Goal: Task Accomplishment & Management: Manage account settings

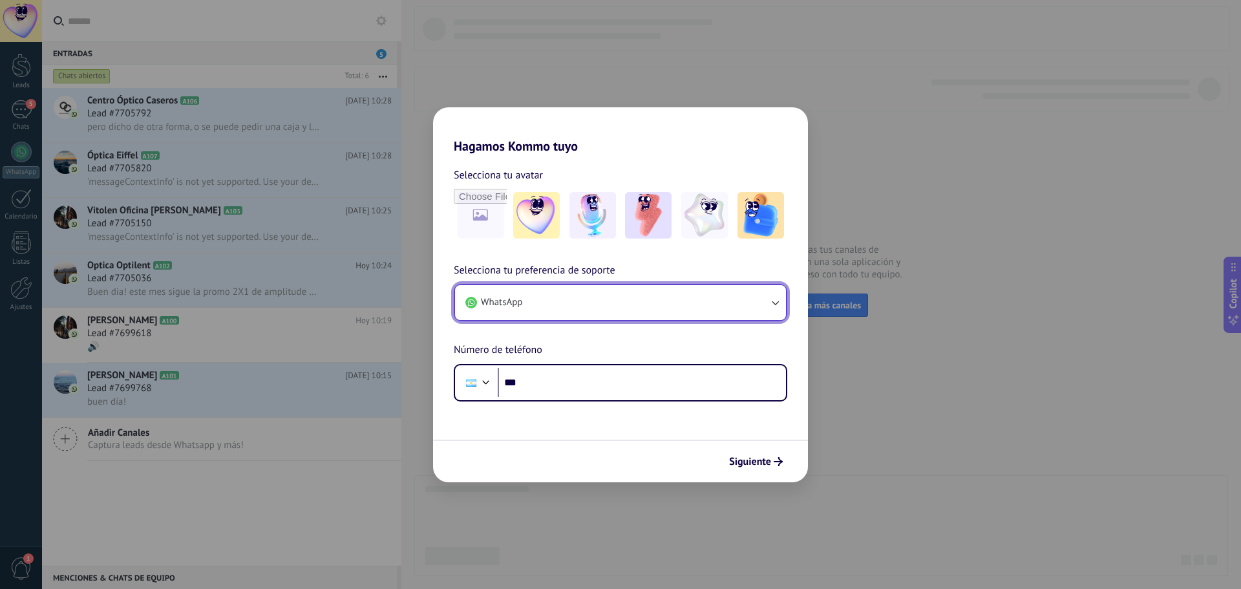
click at [566, 301] on button "WhatsApp" at bounding box center [620, 302] width 331 height 35
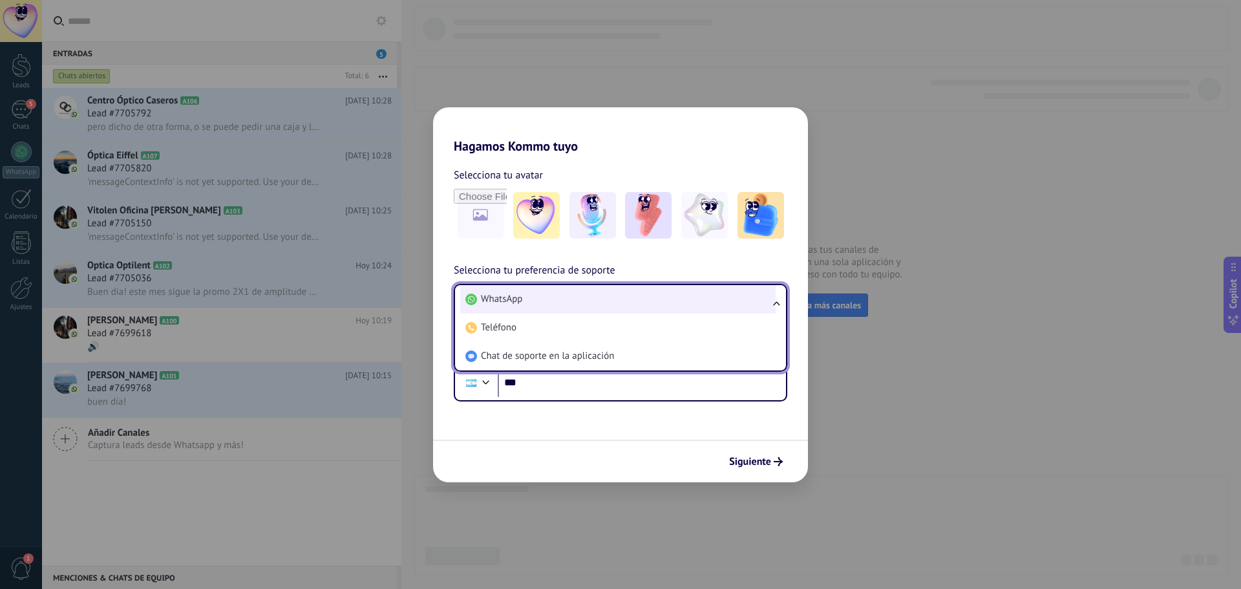
click at [577, 288] on li "WhatsApp" at bounding box center [618, 299] width 316 height 28
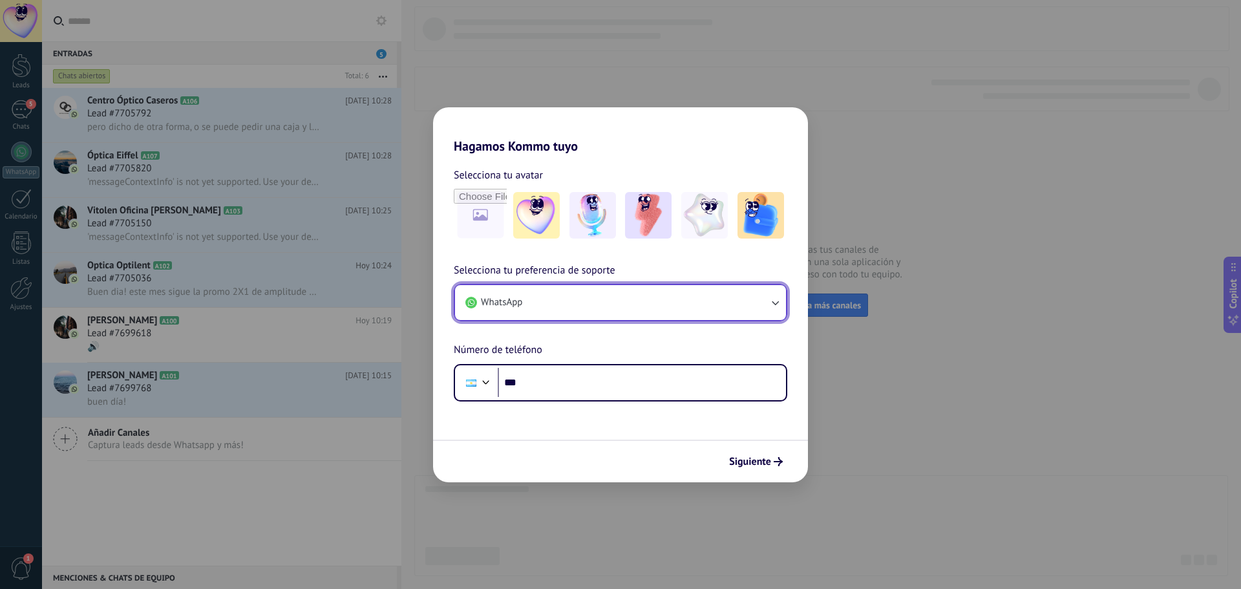
click at [576, 290] on button "WhatsApp" at bounding box center [620, 302] width 331 height 35
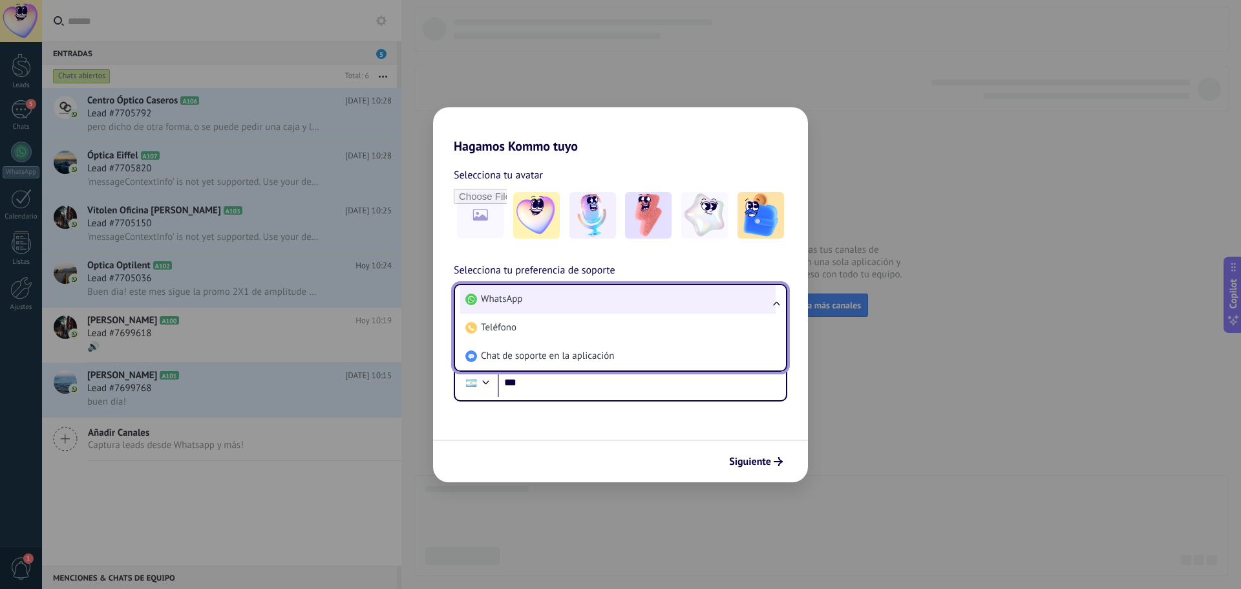
click at [560, 301] on li "WhatsApp" at bounding box center [618, 299] width 316 height 28
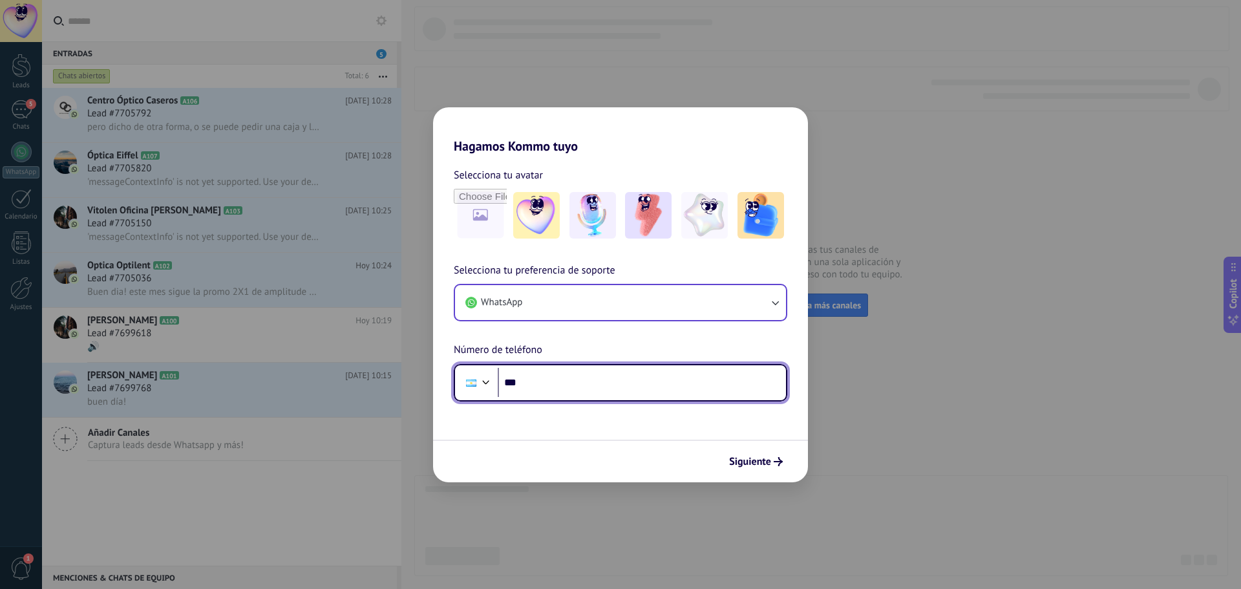
click at [575, 368] on input "***" at bounding box center [642, 383] width 288 height 30
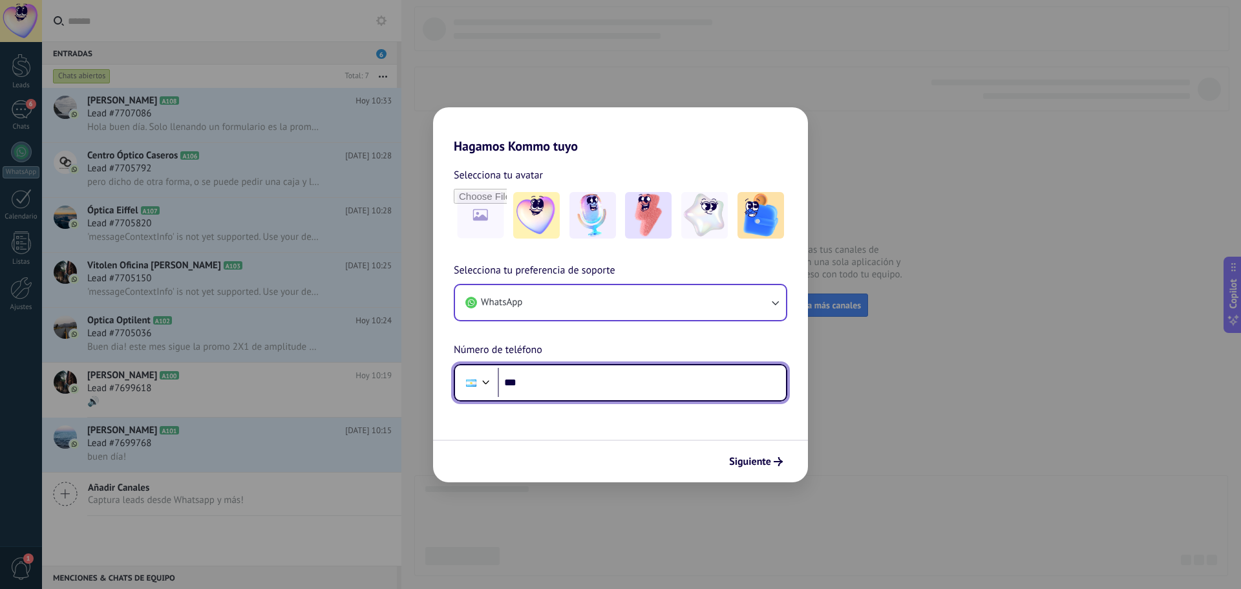
type input "**"
click at [535, 383] on input "**********" at bounding box center [642, 383] width 288 height 30
type input "**"
click at [509, 383] on input "**********" at bounding box center [642, 383] width 288 height 30
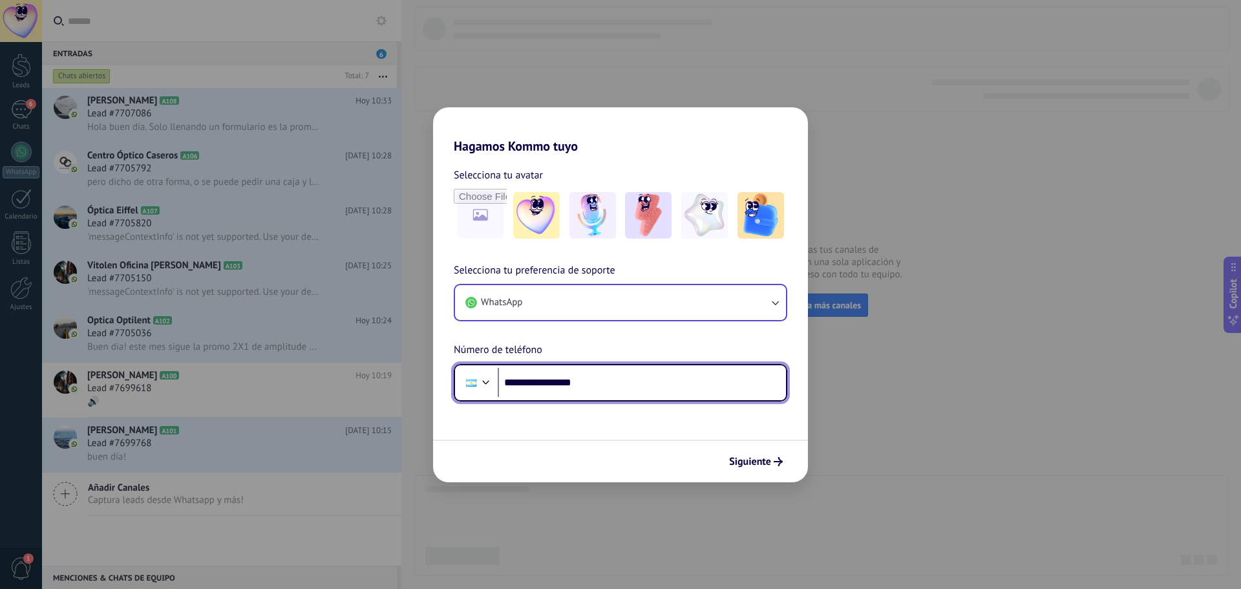
click at [607, 376] on input "**********" at bounding box center [642, 383] width 288 height 30
drag, startPoint x: 606, startPoint y: 378, endPoint x: 552, endPoint y: 380, distance: 54.4
click at [552, 380] on input "**********" at bounding box center [642, 383] width 288 height 30
type input "**********"
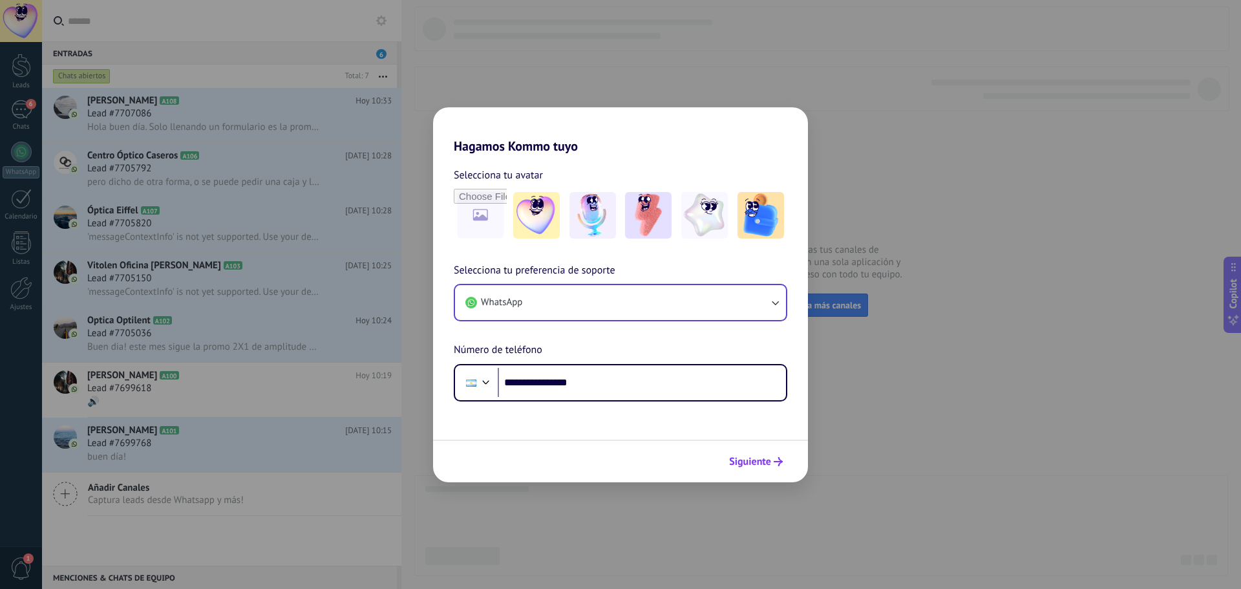
click at [745, 457] on span "Siguiente" at bounding box center [750, 461] width 42 height 9
click at [774, 459] on icon "submit" at bounding box center [778, 461] width 9 height 9
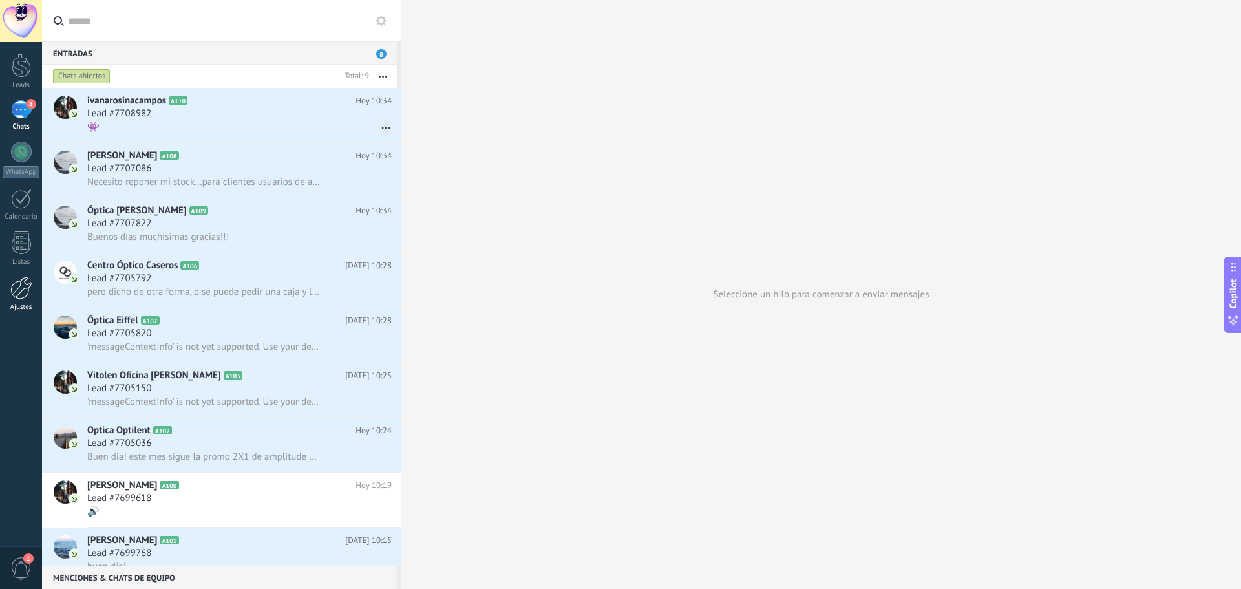
click at [23, 299] on link "Ajustes" at bounding box center [21, 294] width 42 height 35
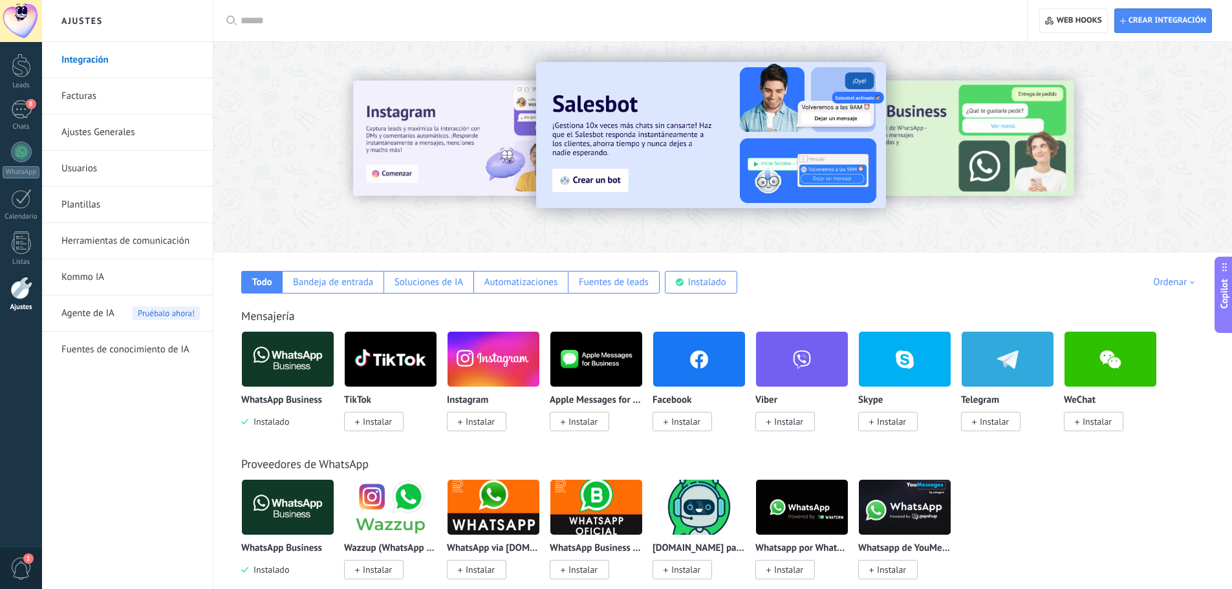
click at [482, 423] on span "Instalar" at bounding box center [479, 422] width 29 height 12
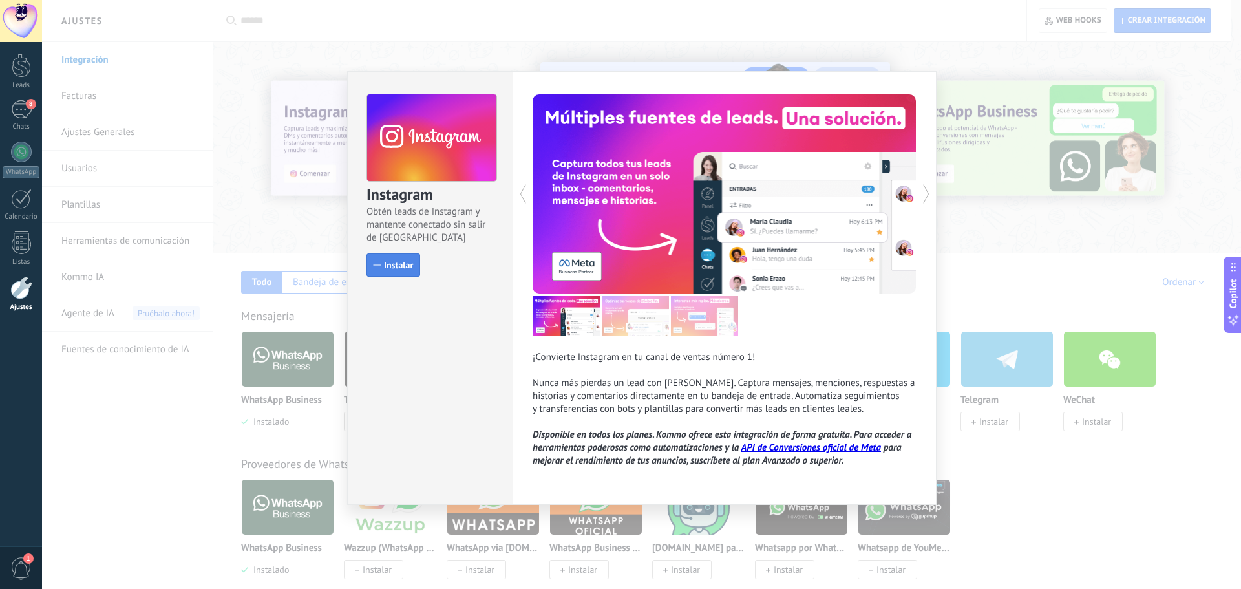
click at [403, 268] on span "Instalar" at bounding box center [398, 265] width 29 height 9
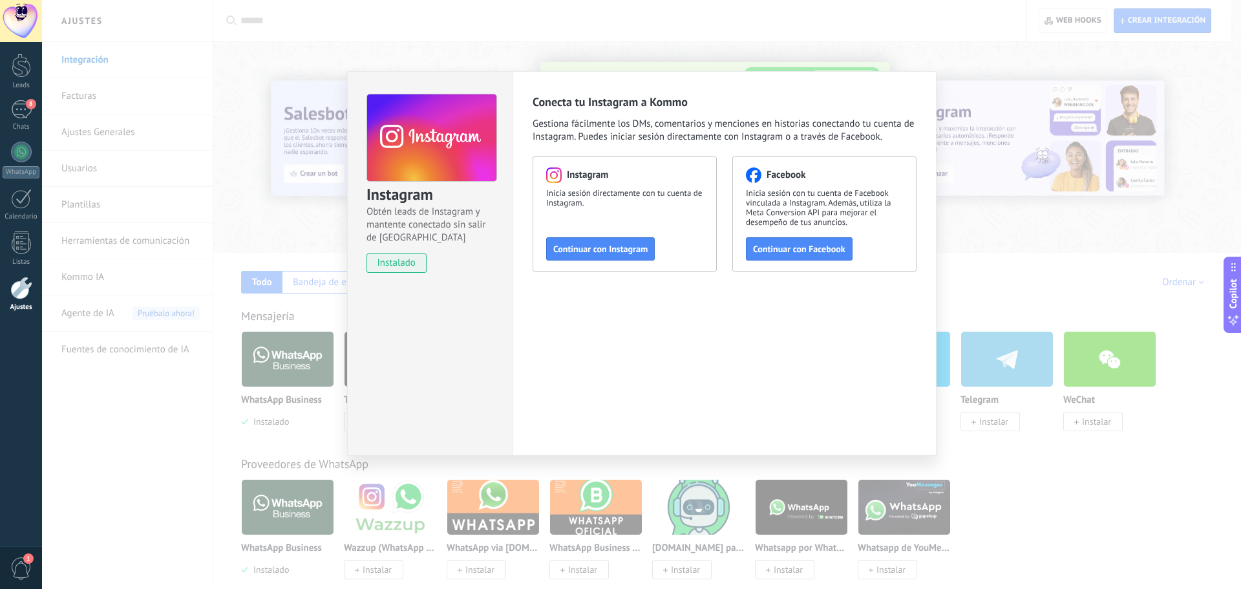
click at [607, 255] on button "Continuar con Instagram" at bounding box center [600, 248] width 109 height 23
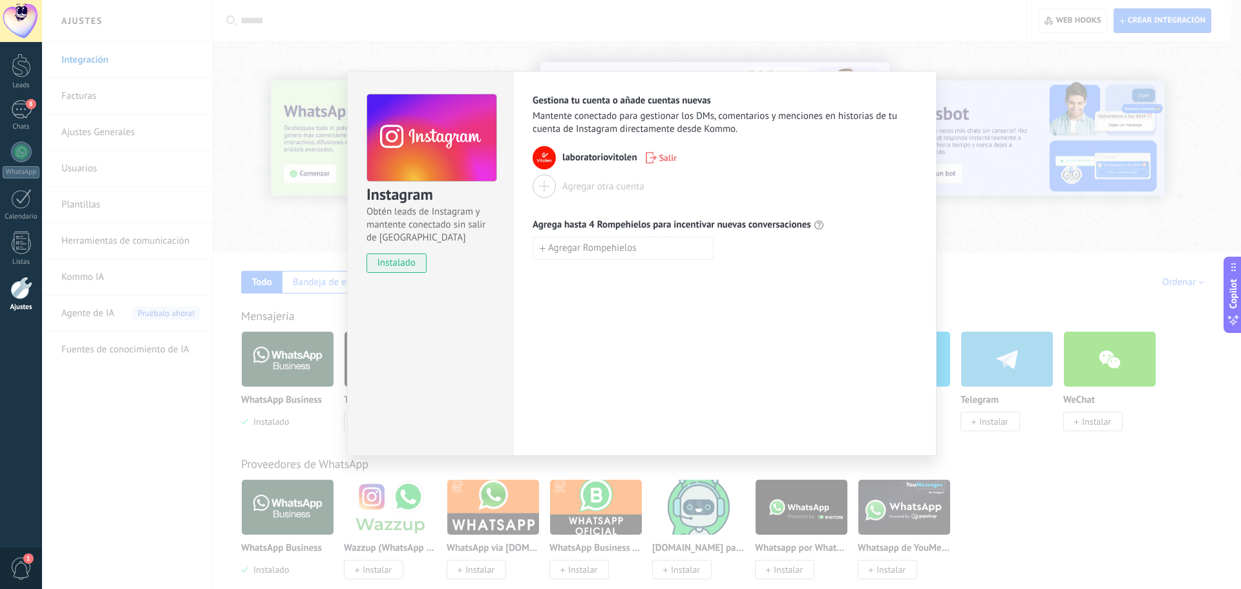
click at [545, 187] on div at bounding box center [544, 186] width 23 height 23
click at [1001, 133] on div "Instagram Obtén leads de Instagram y mantente conectado sin salir de Kommo inst…" at bounding box center [641, 294] width 1199 height 589
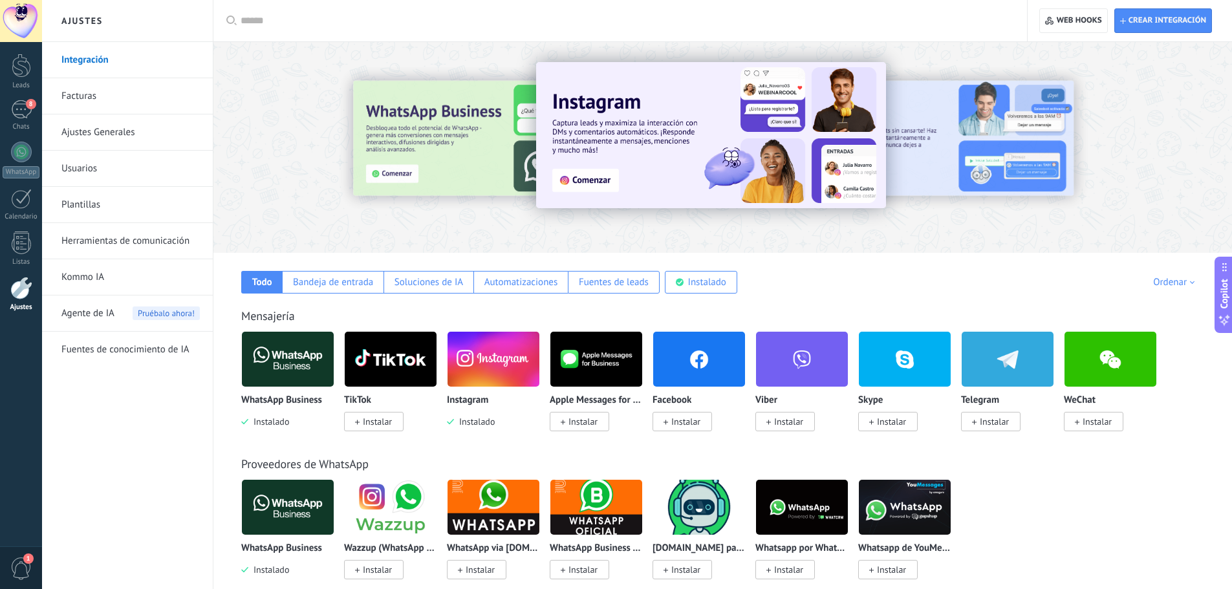
scroll to position [108, 0]
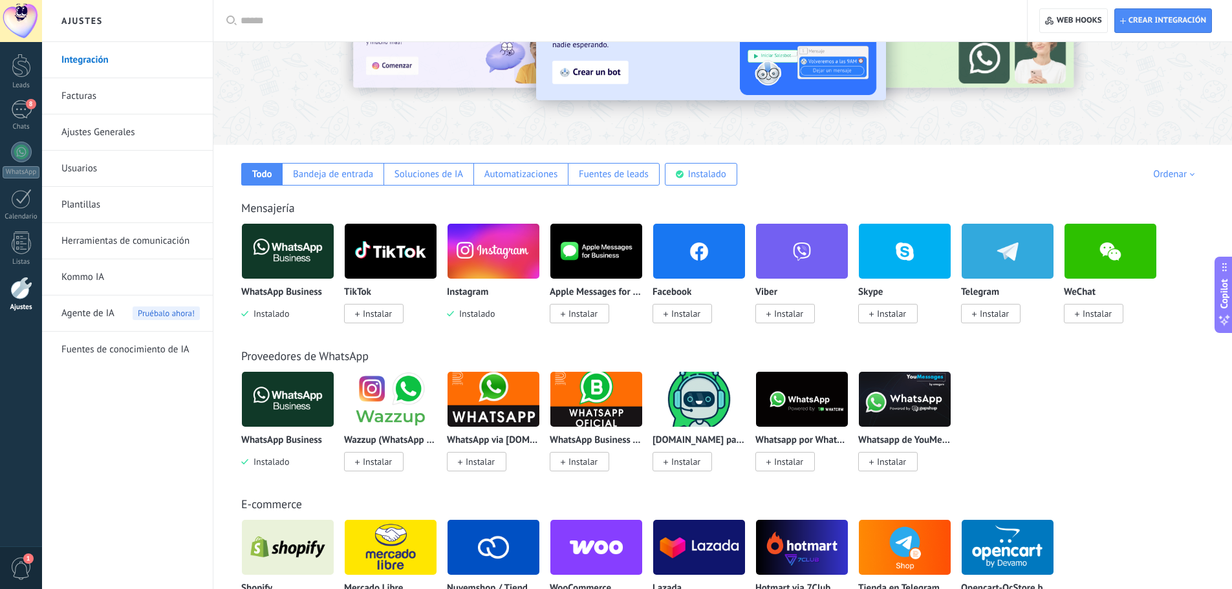
click at [678, 313] on span "Instalar" at bounding box center [685, 314] width 29 height 12
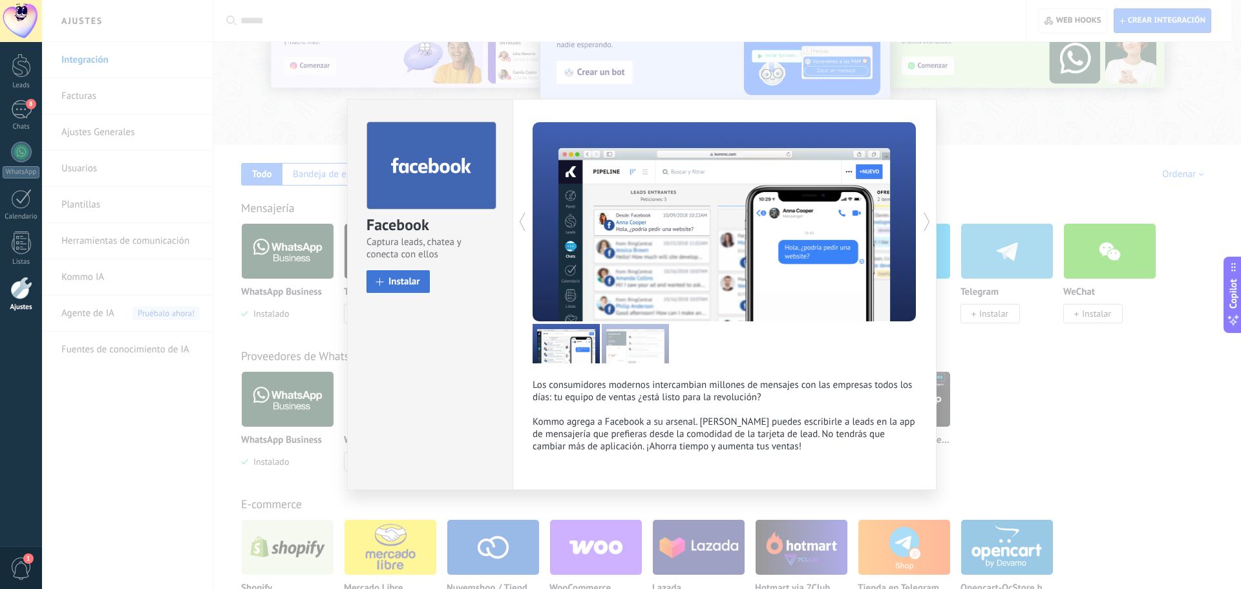
click at [407, 275] on button "Instalar" at bounding box center [398, 281] width 63 height 23
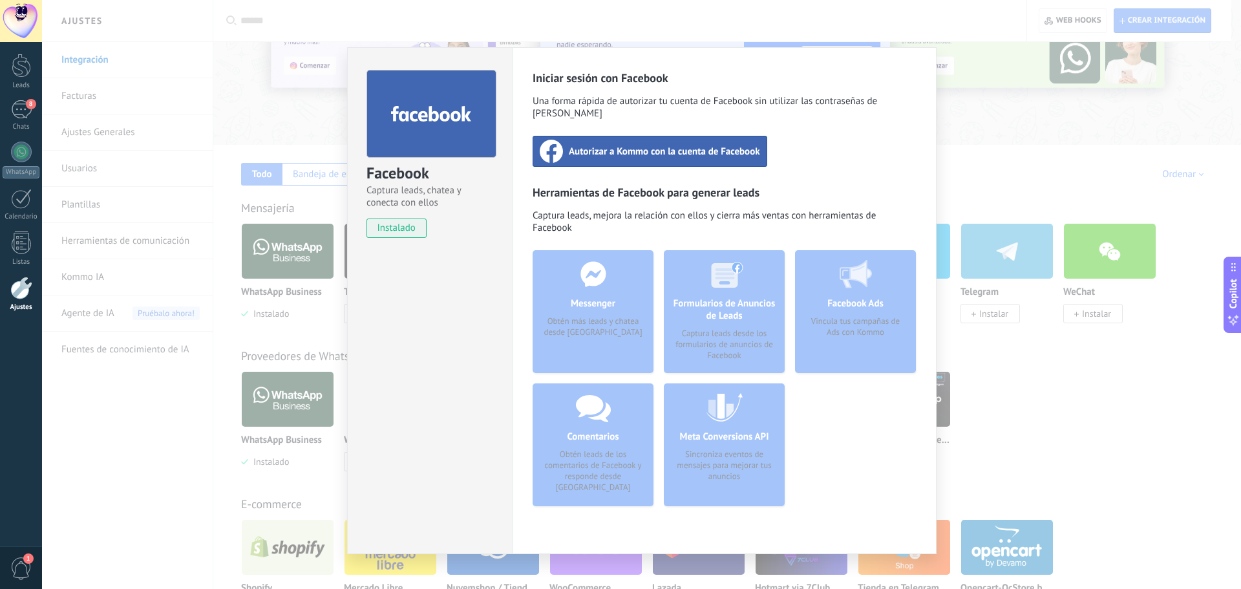
click at [737, 136] on div "Autorizar a Kommo con la cuenta de Facebook" at bounding box center [650, 151] width 235 height 31
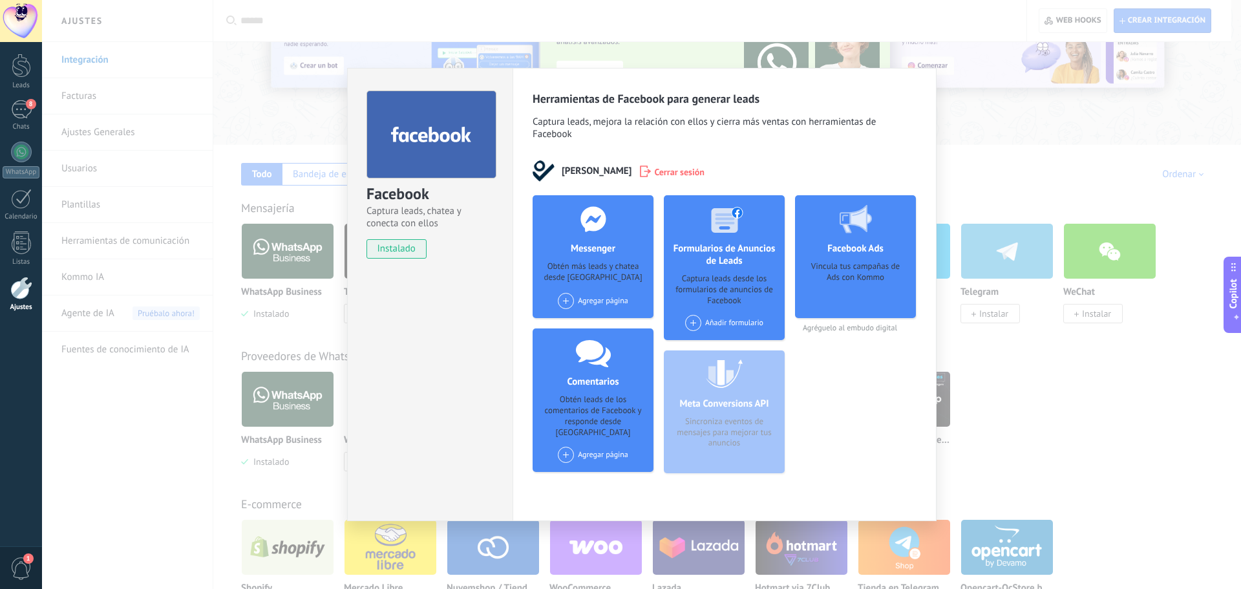
click at [1060, 187] on div "Facebook Captura leads, chatea y conecta con ellos instalado Desinstalar Herram…" at bounding box center [641, 294] width 1199 height 589
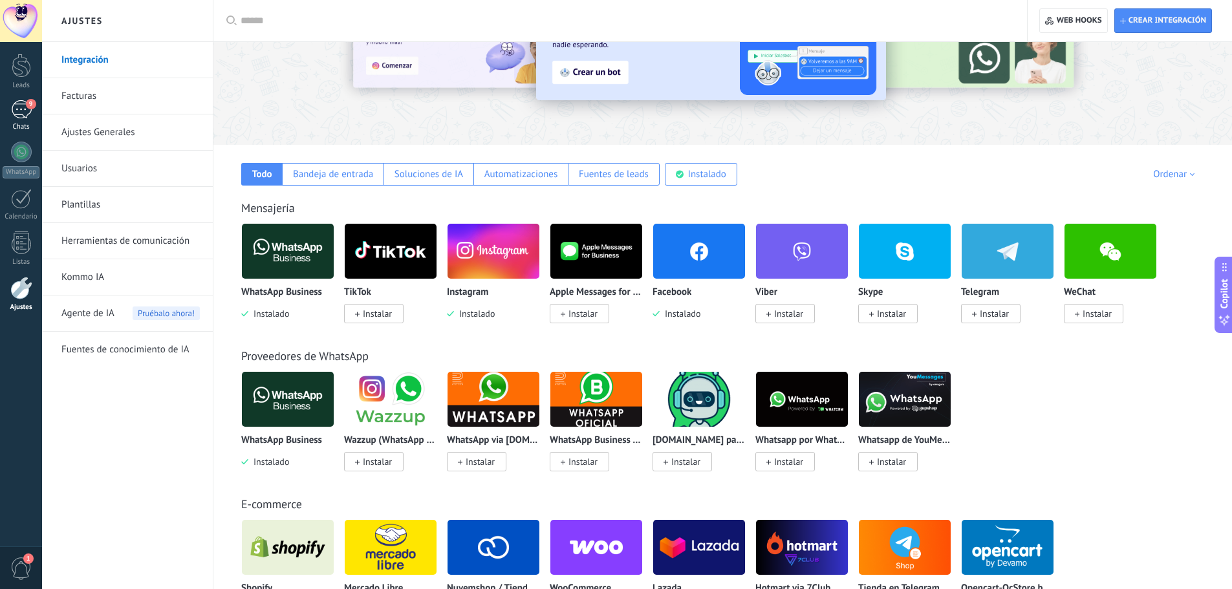
click at [30, 108] on span "9" at bounding box center [31, 104] width 10 height 10
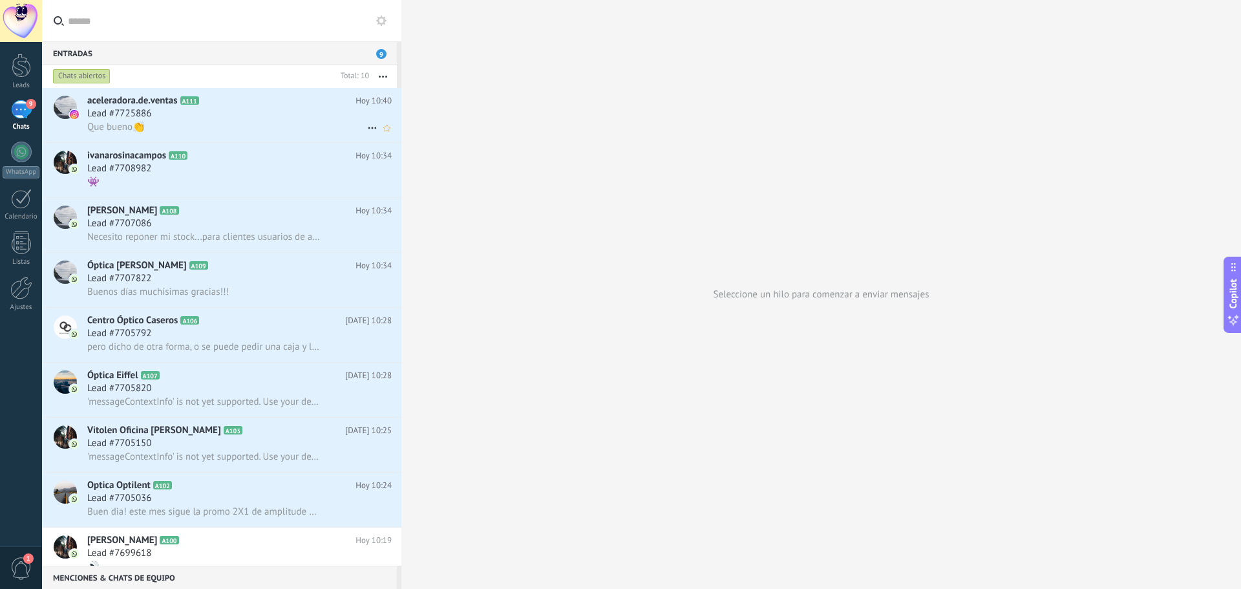
click at [158, 112] on div "Lead #7725886" at bounding box center [239, 113] width 305 height 13
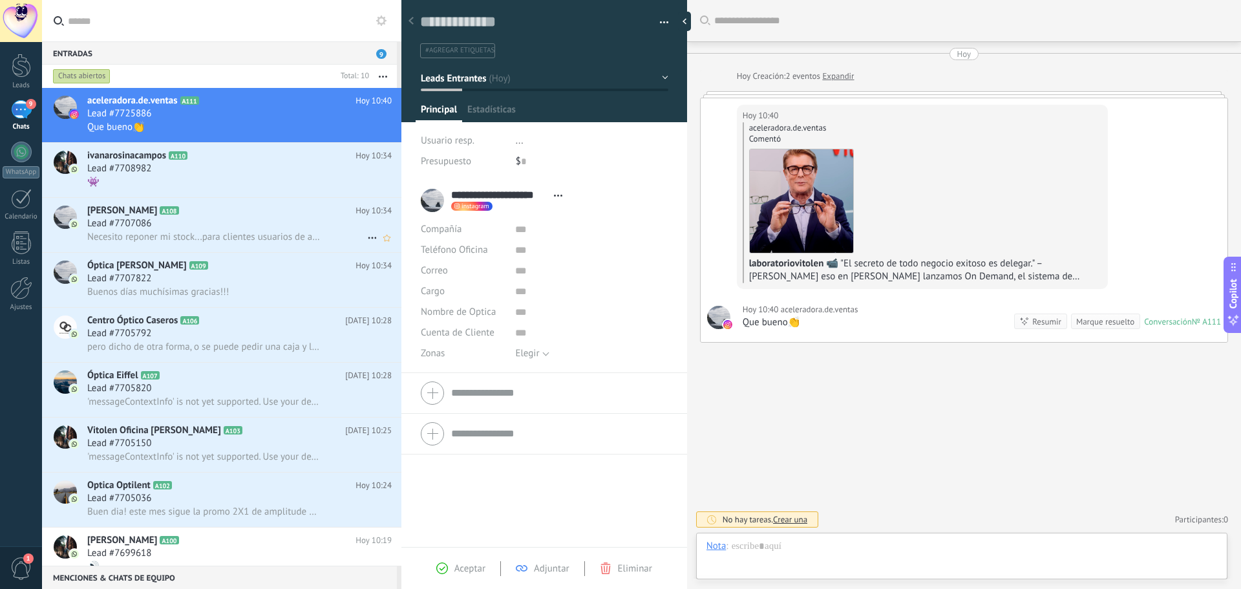
scroll to position [19, 0]
click at [690, 17] on div at bounding box center [687, 21] width 19 height 19
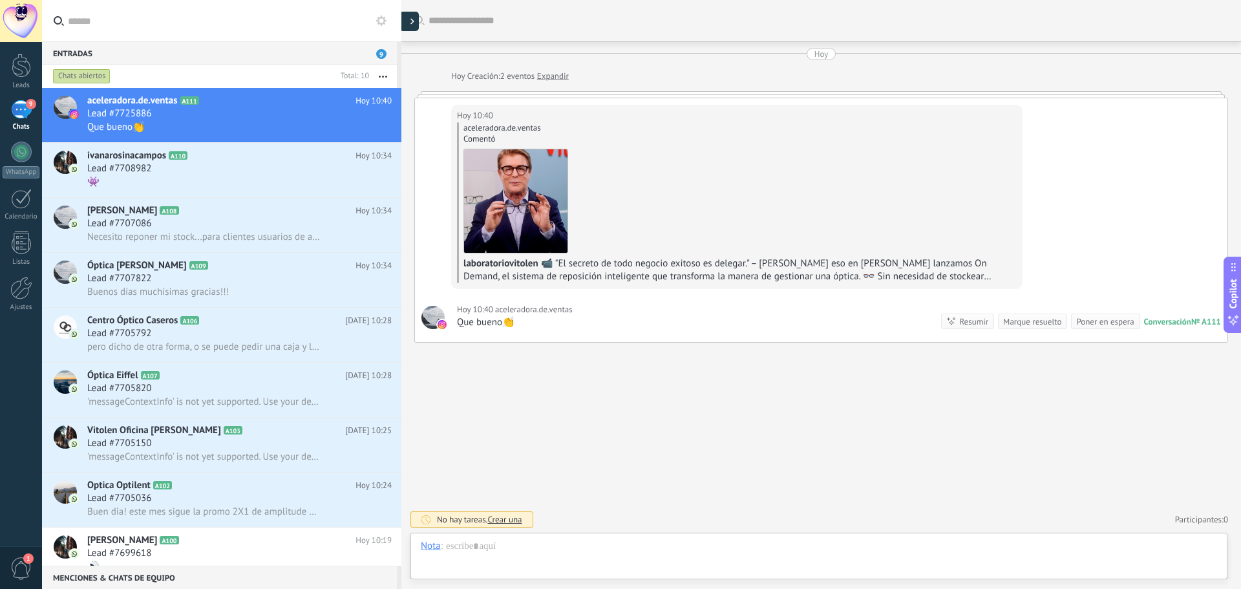
click at [408, 21] on div at bounding box center [409, 21] width 19 height 19
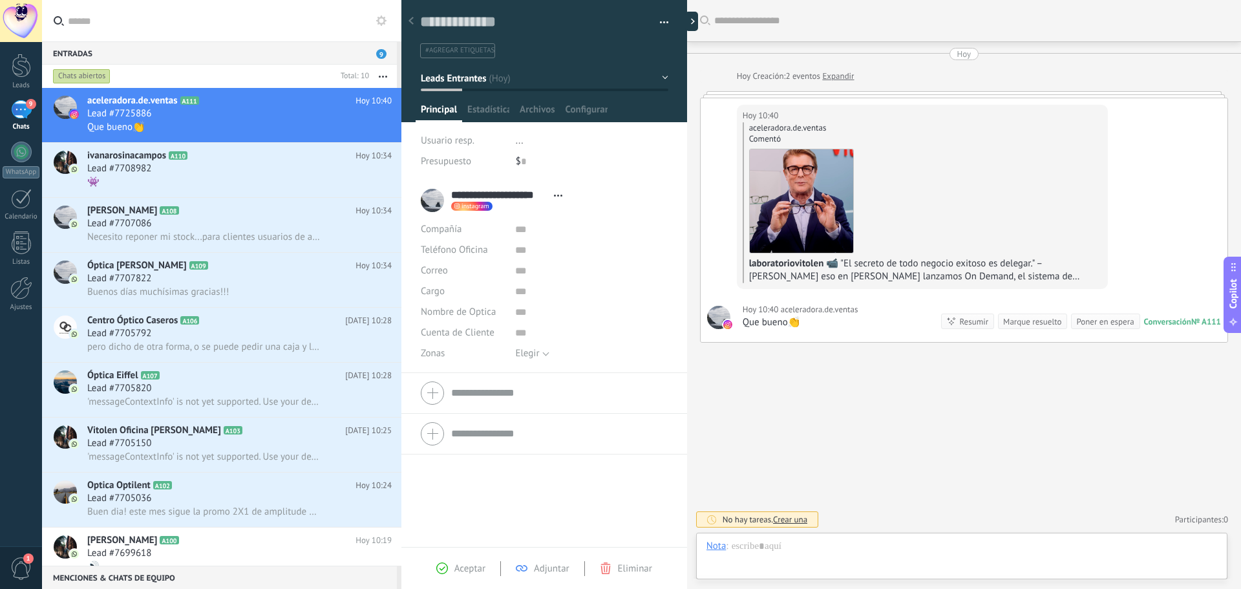
type textarea "**********"
drag, startPoint x: 755, startPoint y: 538, endPoint x: 759, endPoint y: 545, distance: 8.1
click at [755, 539] on div "Chat Correo Nota Tarea Nota : Instalar Cancelar Atajos – seleccionar acción – i…" at bounding box center [961, 556] width 531 height 47
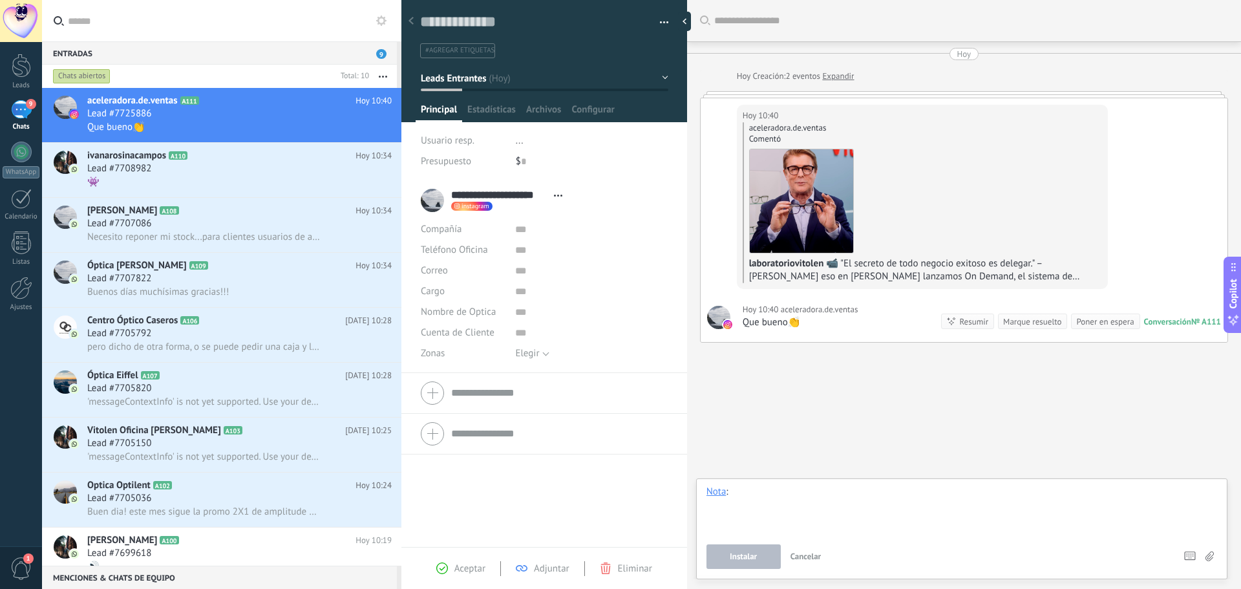
click at [782, 502] on div at bounding box center [962, 510] width 511 height 49
click at [768, 500] on div at bounding box center [962, 510] width 511 height 49
click at [723, 420] on div "Chat" at bounding box center [720, 425] width 46 height 22
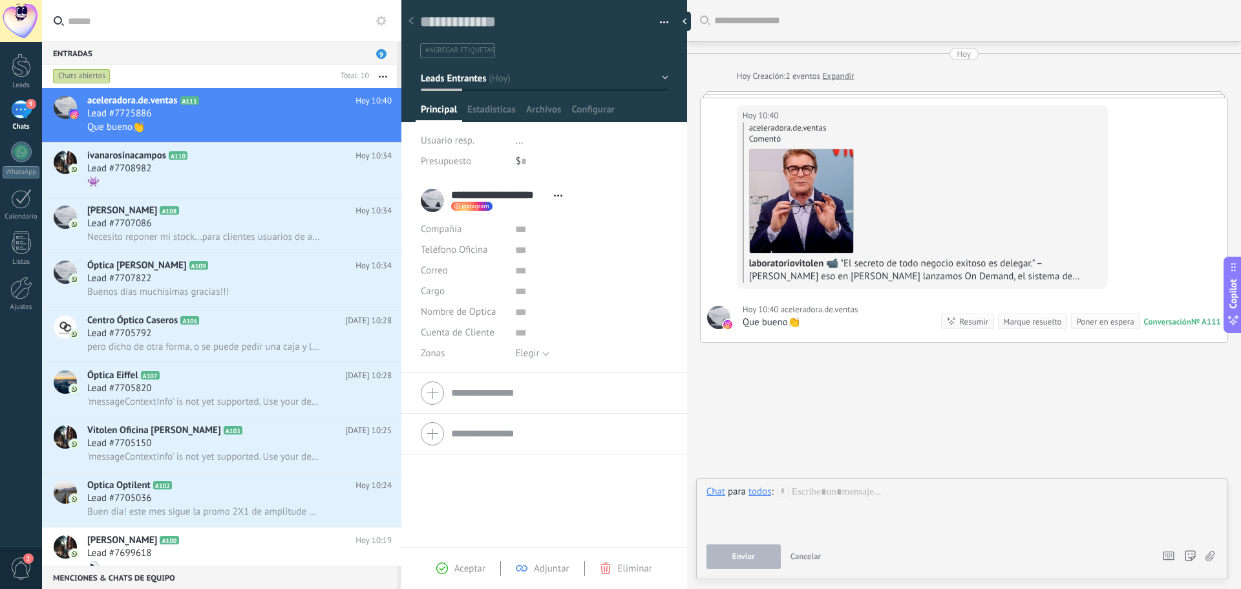
click at [827, 497] on div at bounding box center [962, 510] width 511 height 49
click at [760, 488] on div "todos" at bounding box center [760, 492] width 23 height 12
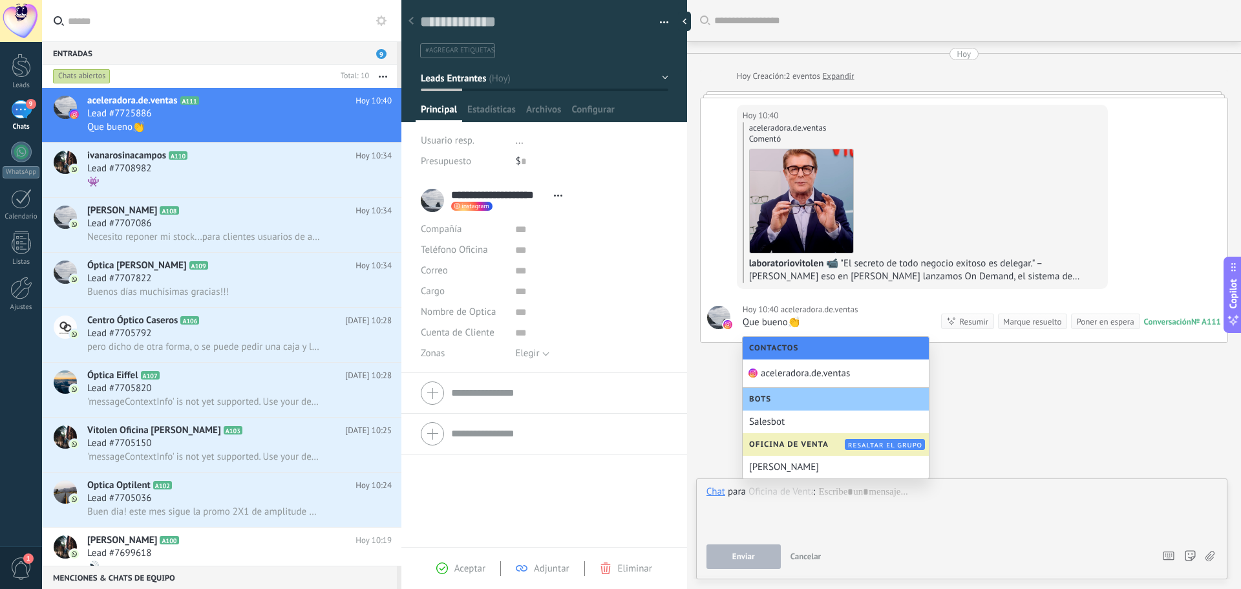
click at [1020, 434] on div "Buscar Carga más Hoy Hoy Creación: 2 eventos Expandir Hoy 10:40 aceleradora.de.…" at bounding box center [964, 294] width 554 height 589
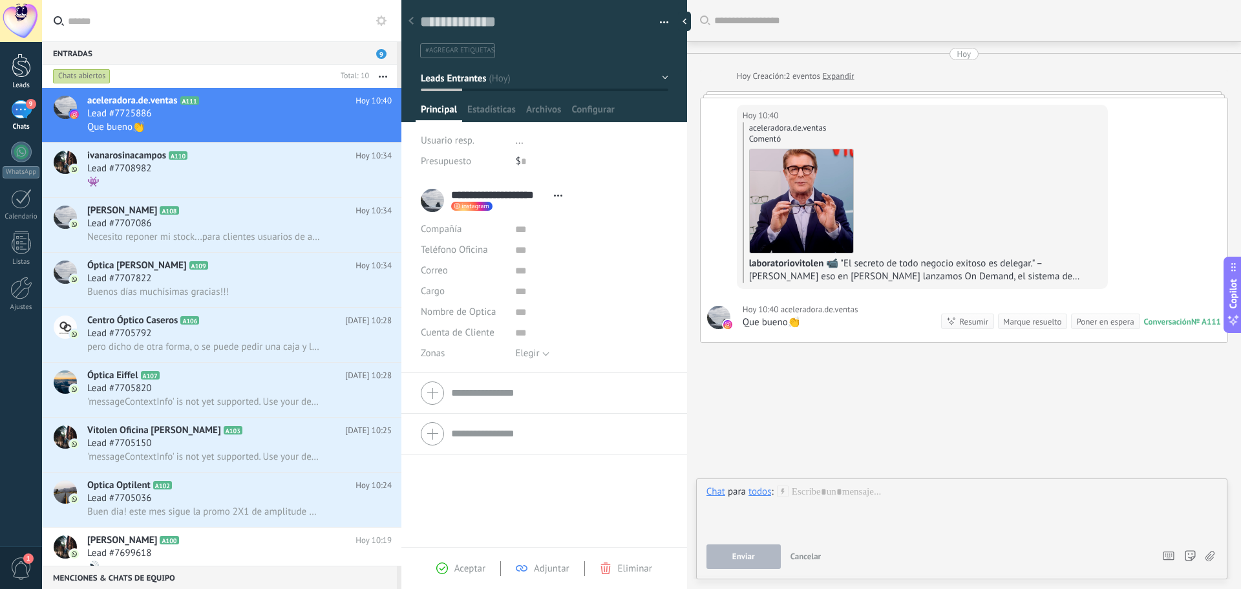
click at [21, 66] on div at bounding box center [21, 66] width 19 height 24
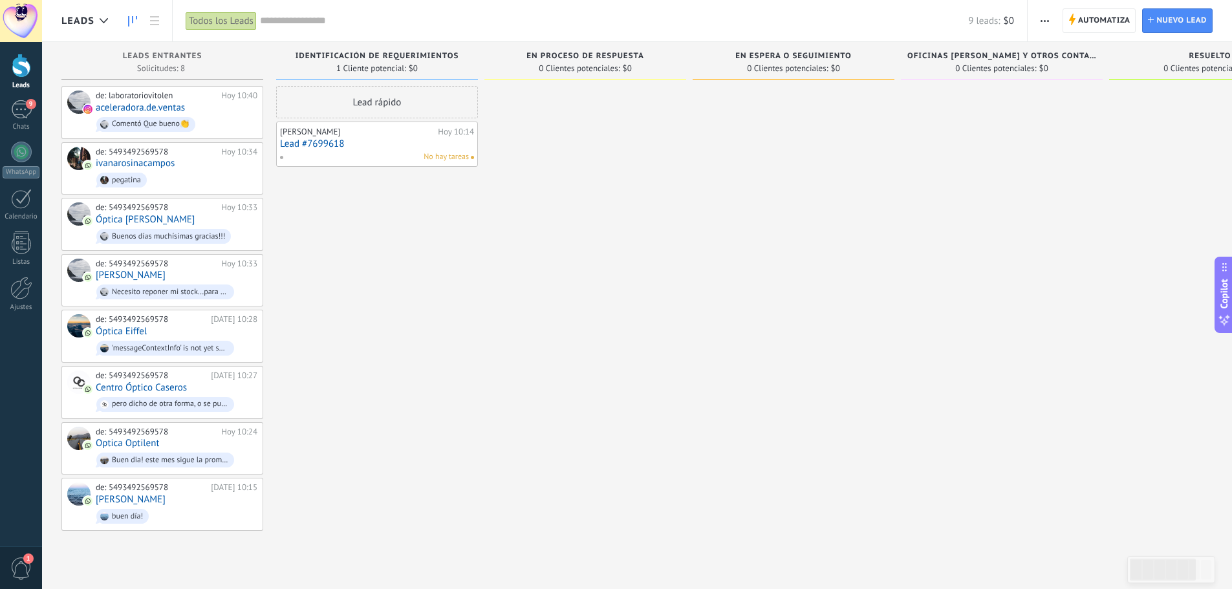
click at [1042, 20] on use "button" at bounding box center [1044, 21] width 8 height 2
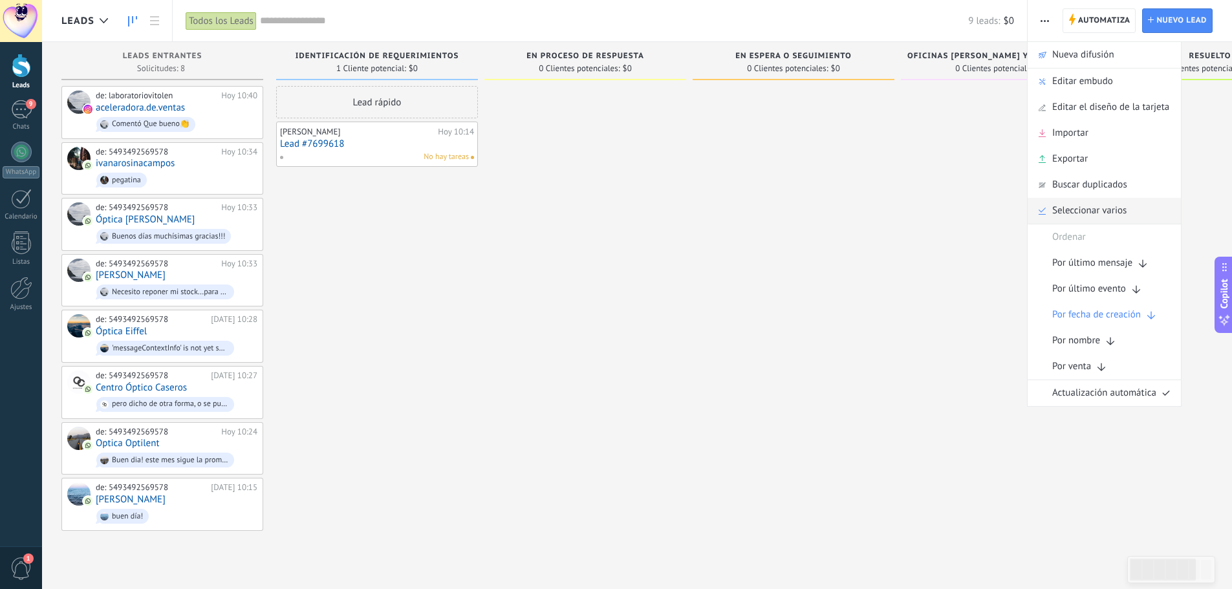
click at [1072, 216] on span "Seleccionar varios" at bounding box center [1089, 211] width 74 height 26
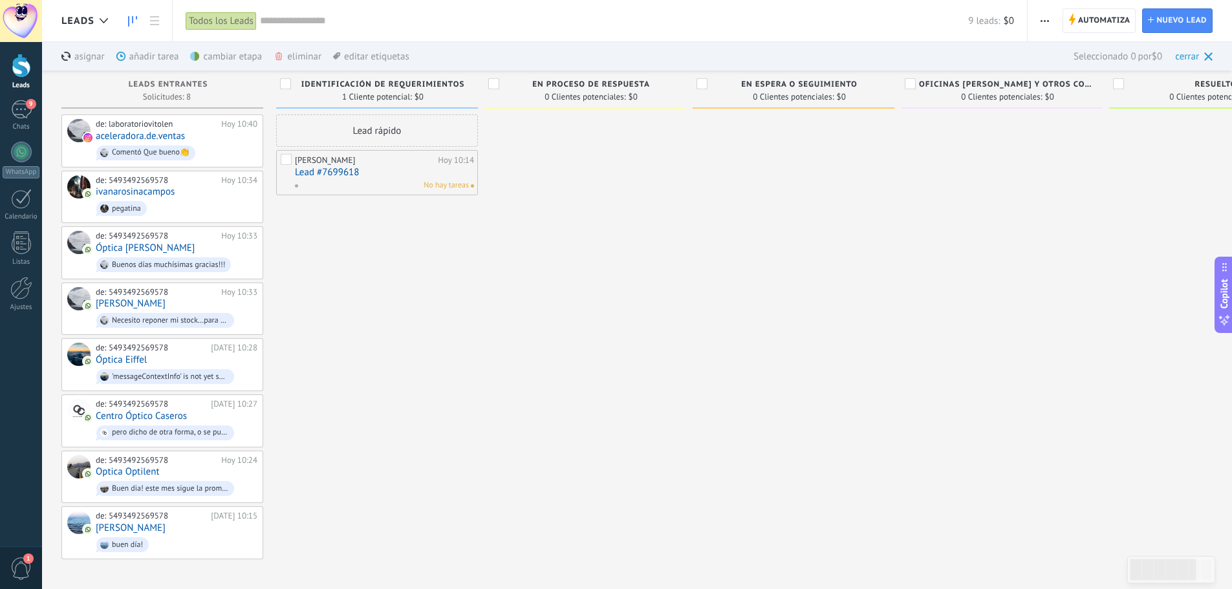
click at [1202, 52] on div "cerrar" at bounding box center [1193, 56] width 37 height 28
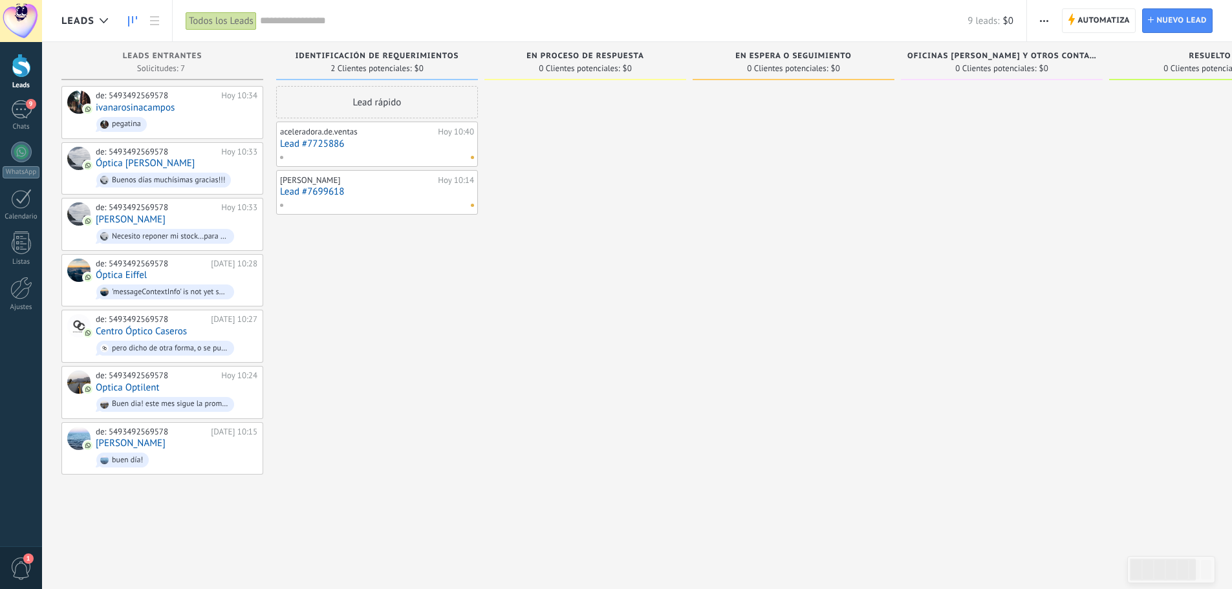
click at [1040, 23] on span "button" at bounding box center [1044, 20] width 8 height 25
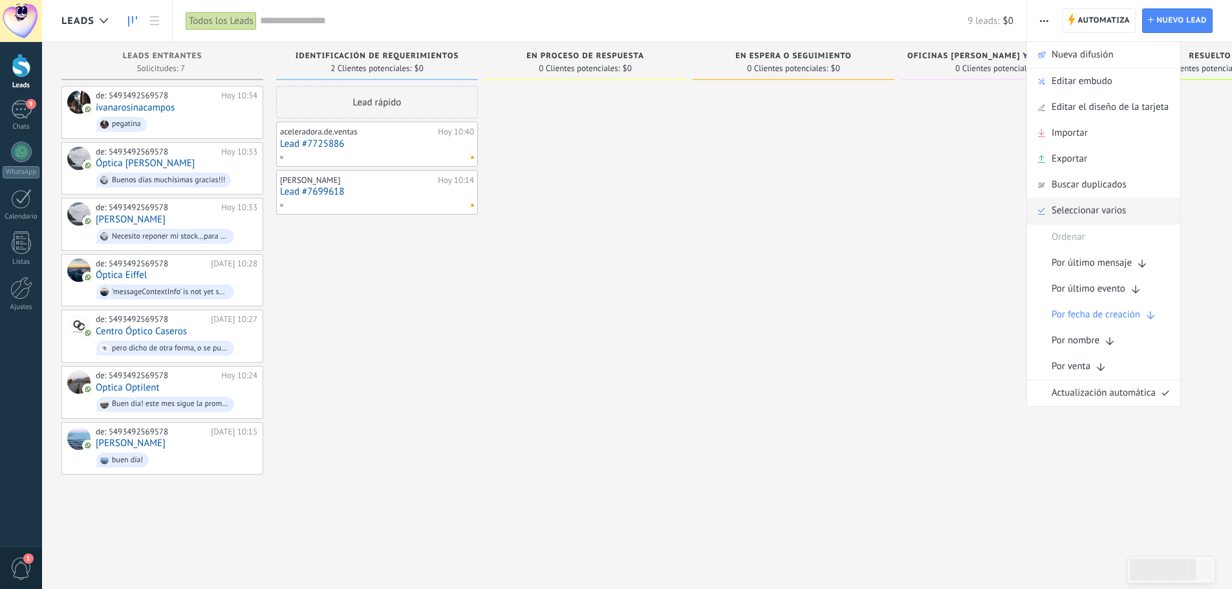
click at [1080, 208] on span "Seleccionar varios" at bounding box center [1088, 211] width 74 height 26
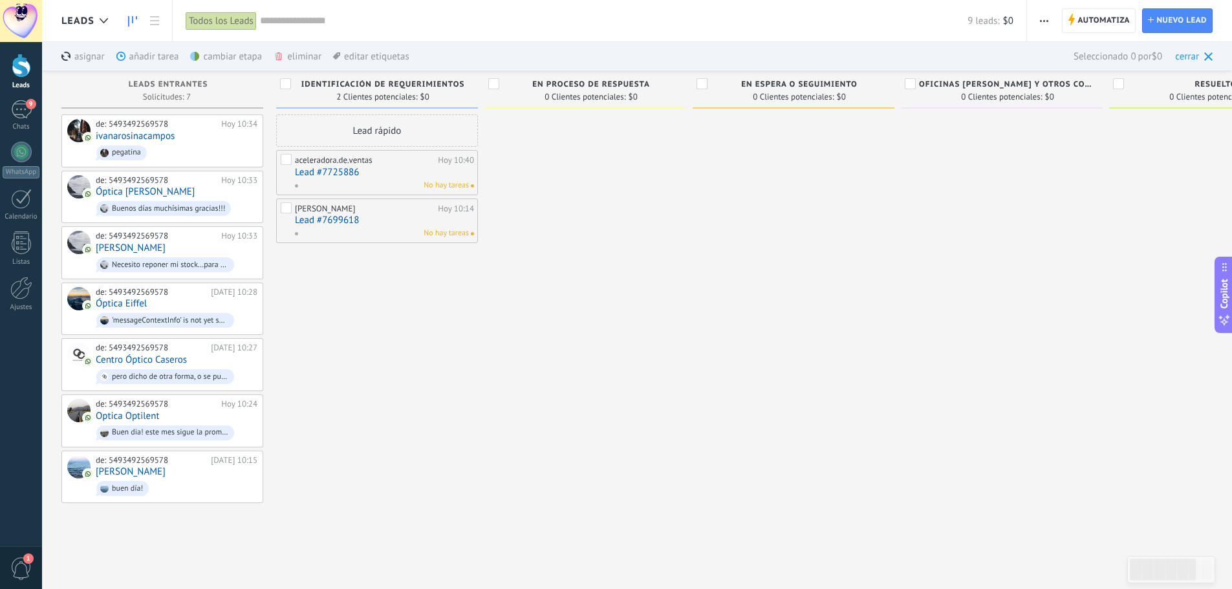
drag, startPoint x: 285, startPoint y: 161, endPoint x: 284, endPoint y: 173, distance: 11.7
click at [286, 160] on label at bounding box center [287, 162] width 13 height 16
click at [284, 213] on label at bounding box center [287, 210] width 13 height 16
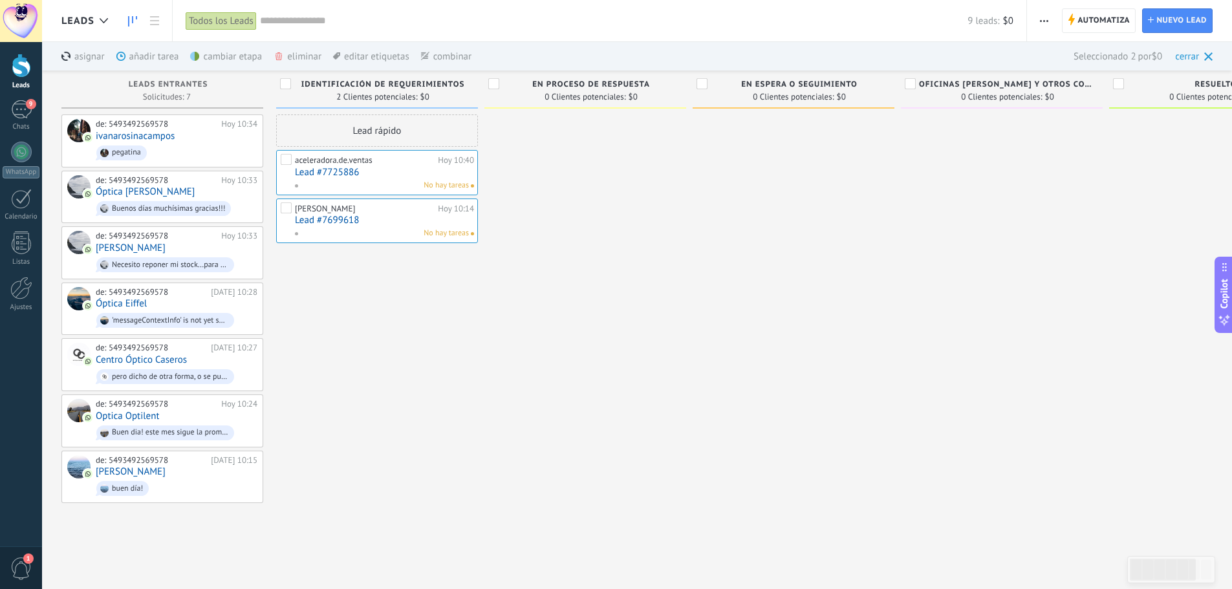
click at [443, 53] on div "combinar màs" at bounding box center [446, 56] width 51 height 28
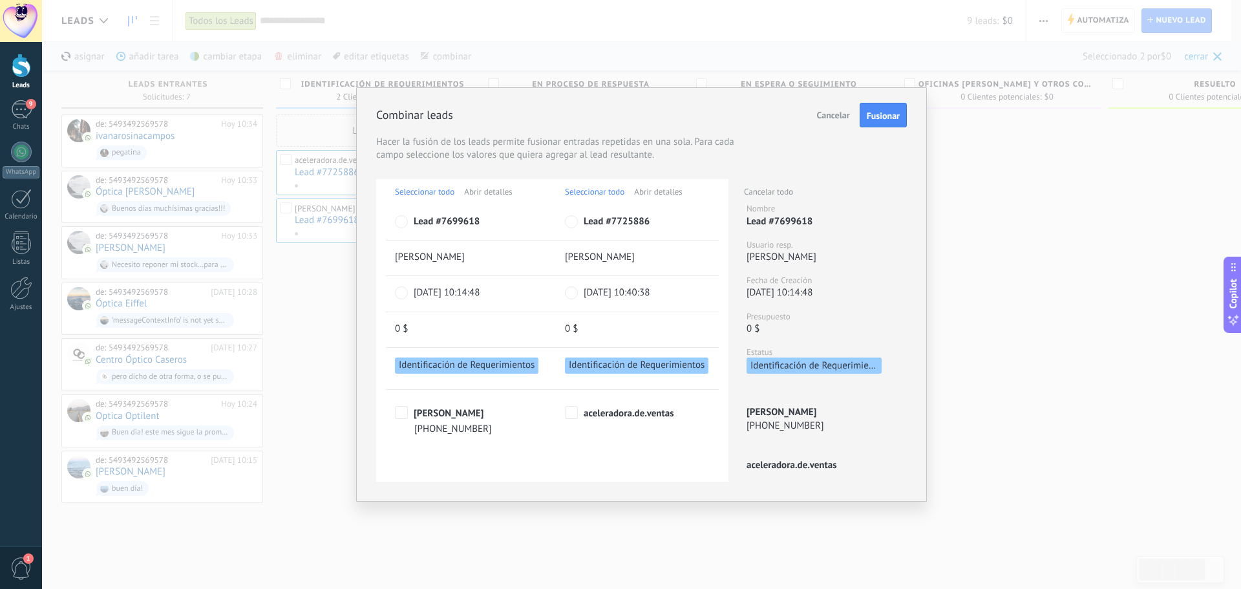
click at [883, 116] on span "Fusionar" at bounding box center [883, 115] width 33 height 9
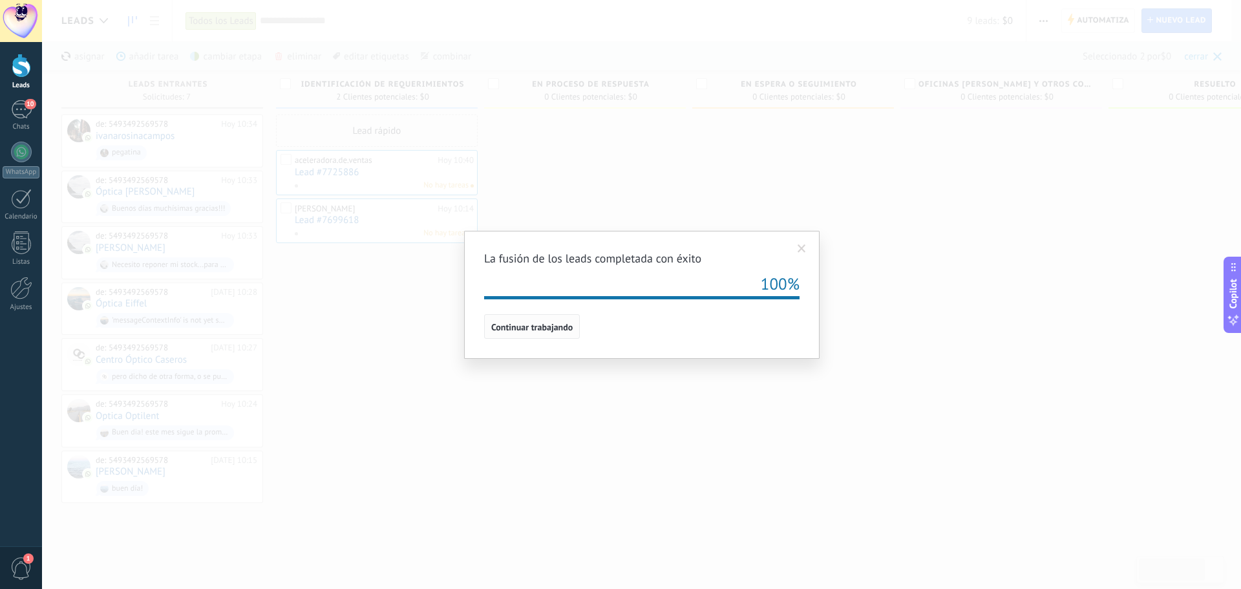
click at [498, 318] on button "Continuar trabajando" at bounding box center [532, 326] width 96 height 25
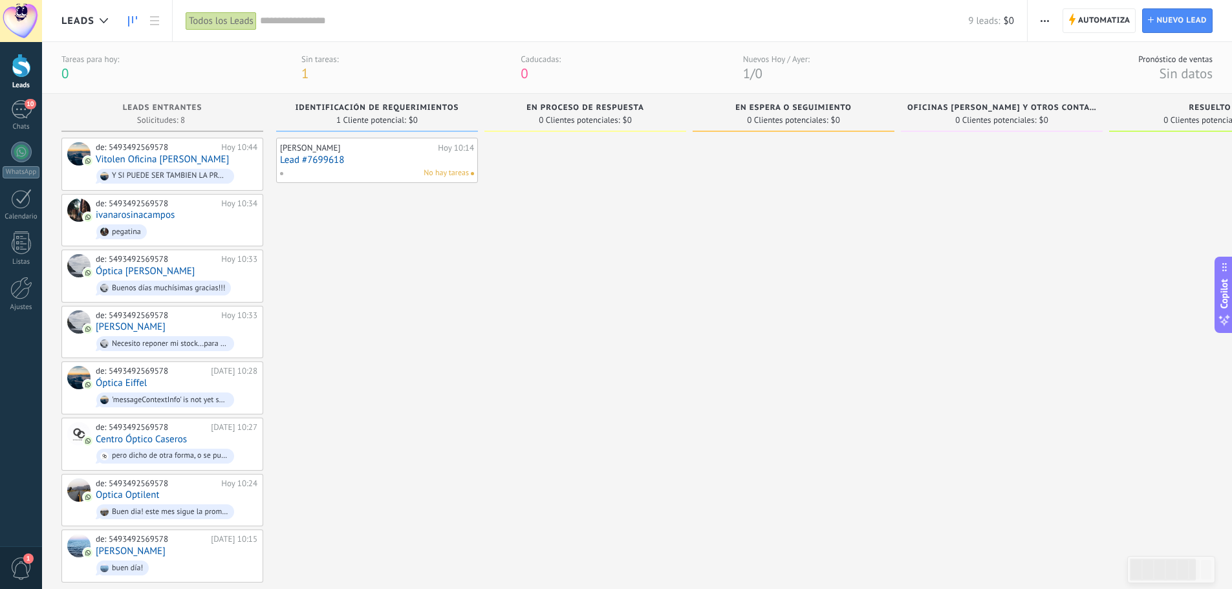
click at [399, 164] on link "Lead #7699618" at bounding box center [377, 160] width 194 height 11
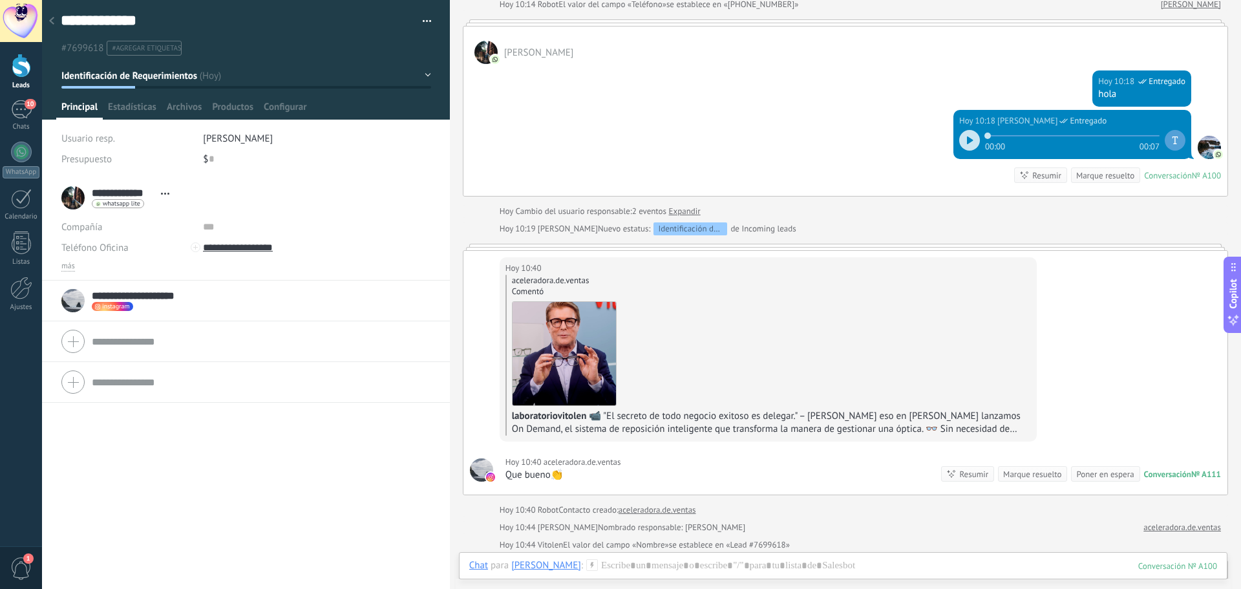
scroll to position [108, 0]
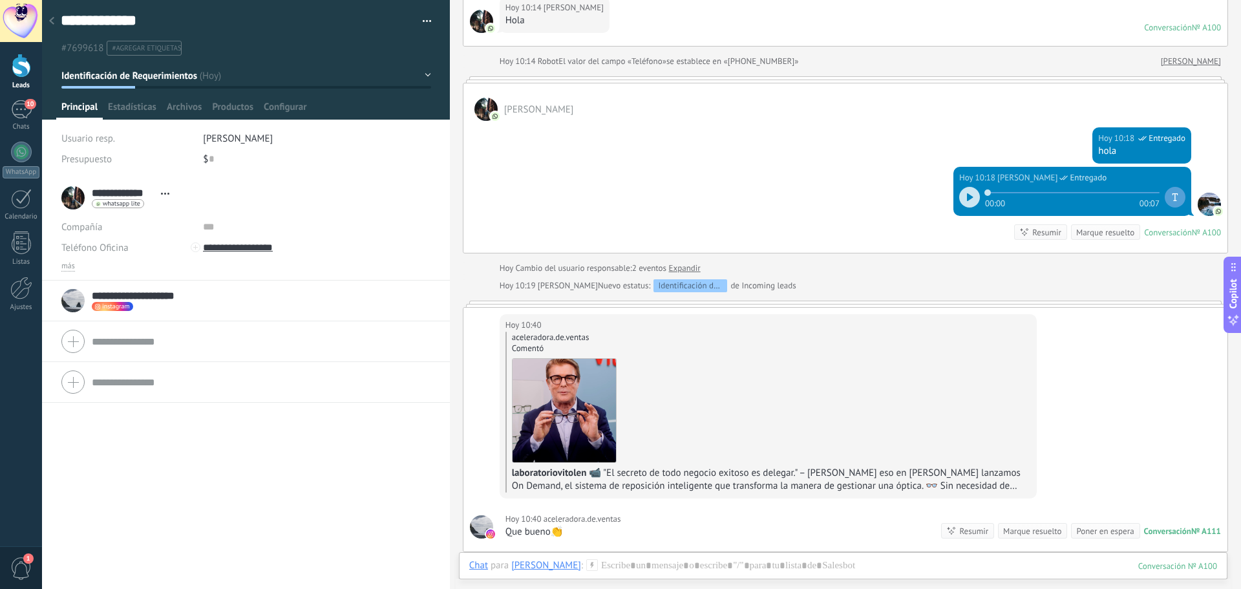
click at [532, 562] on div "[PERSON_NAME]" at bounding box center [546, 565] width 70 height 12
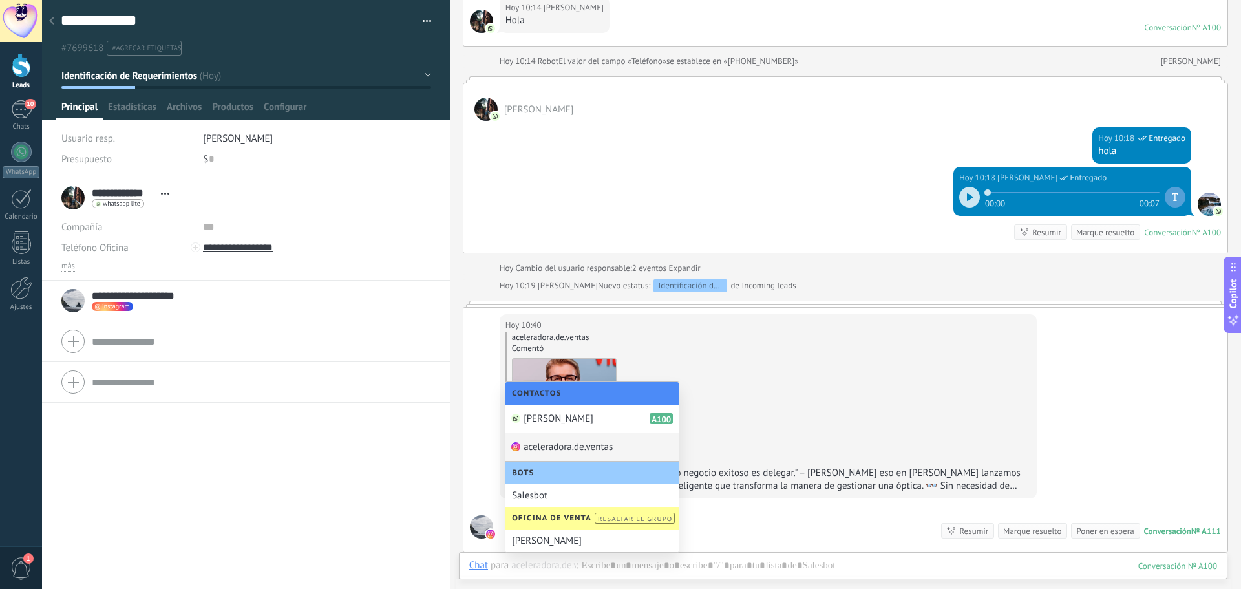
click at [568, 446] on div "aceleradora.de.ventas" at bounding box center [592, 447] width 173 height 28
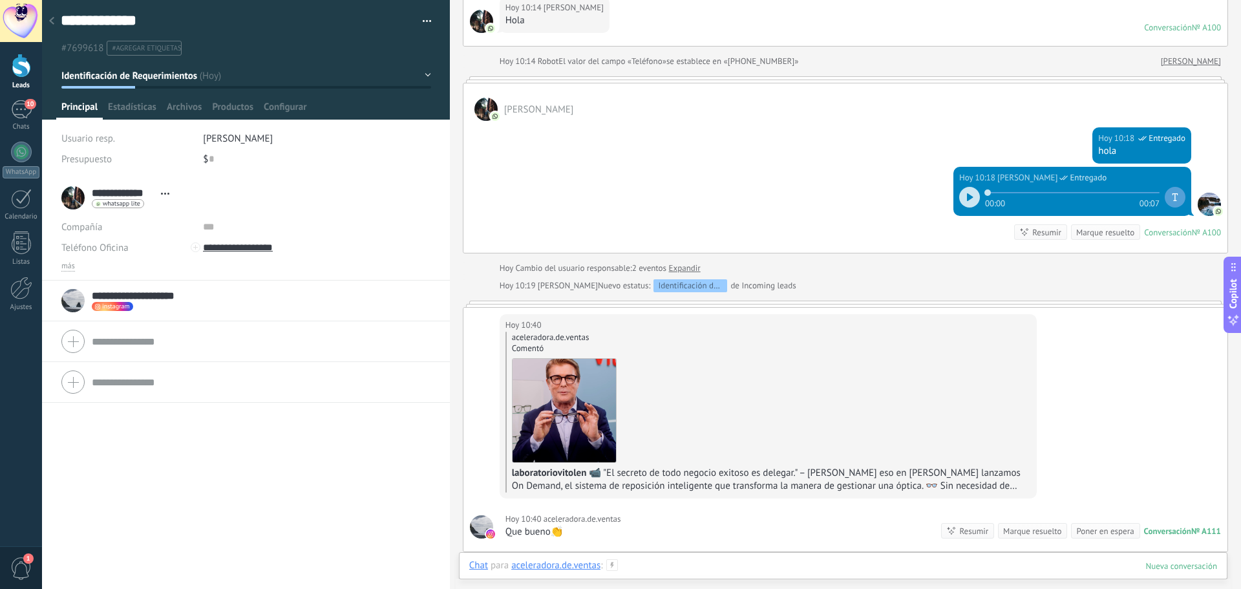
click at [652, 563] on div at bounding box center [843, 578] width 748 height 39
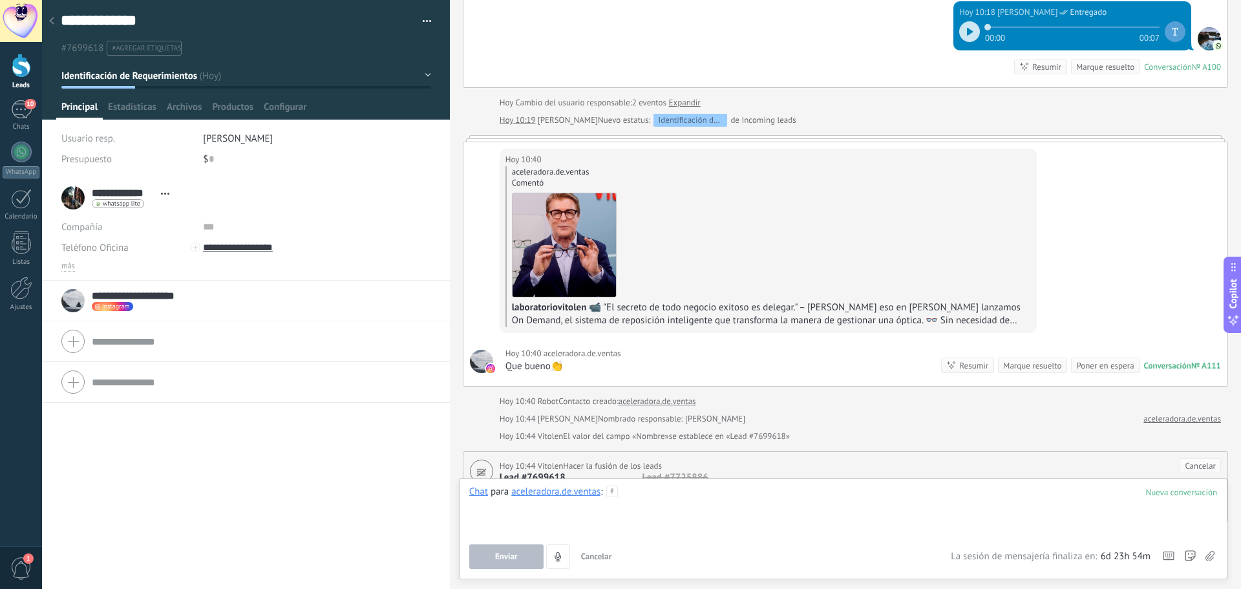
scroll to position [217, 0]
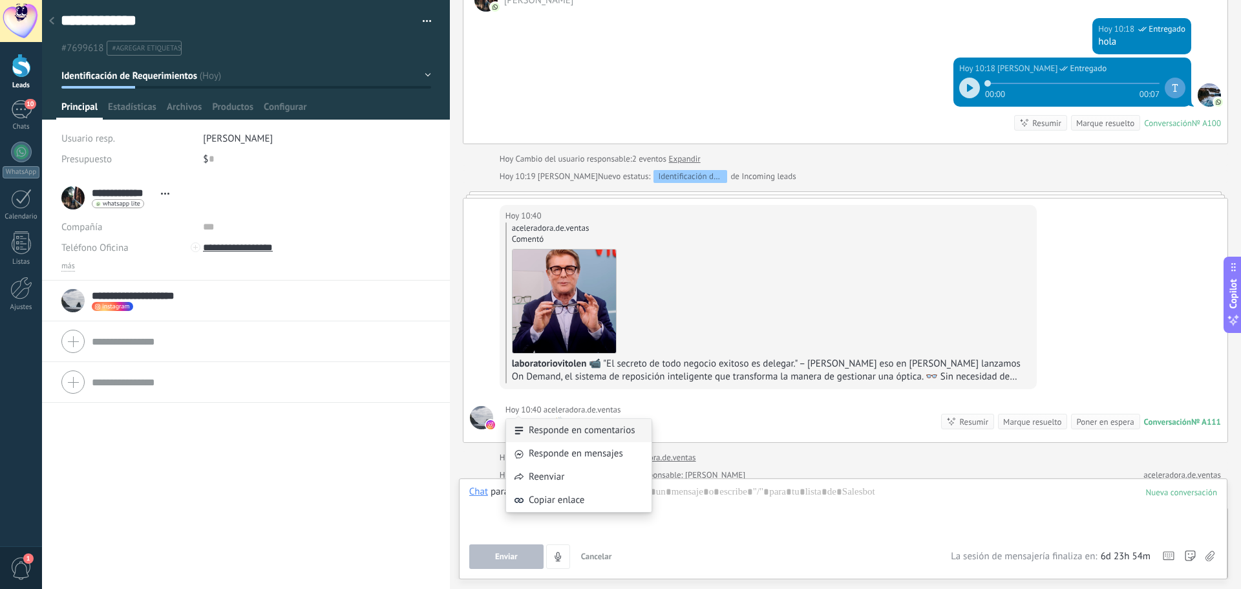
click at [546, 431] on div "Responde en comentarios" at bounding box center [578, 430] width 145 height 23
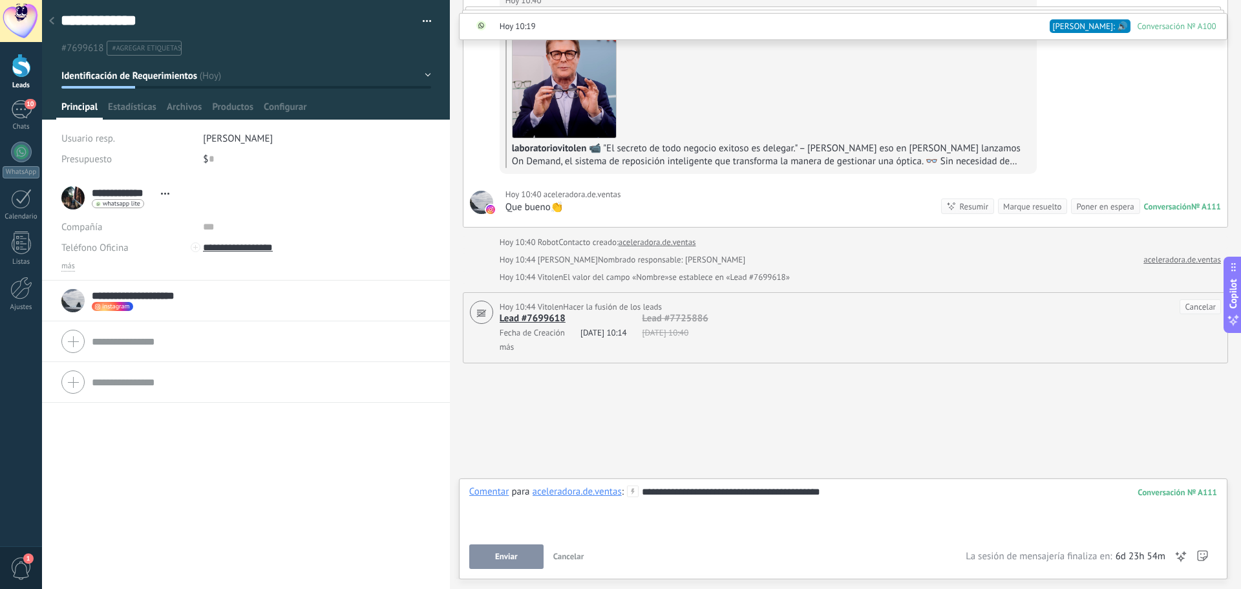
click at [515, 560] on span "Enviar" at bounding box center [506, 556] width 23 height 9
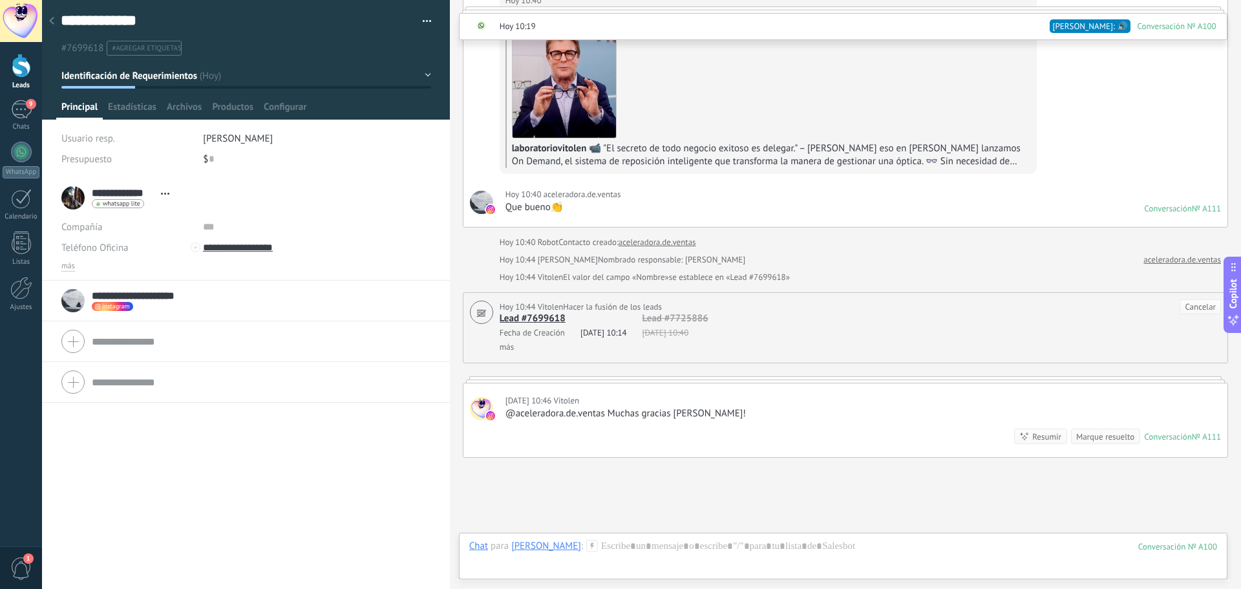
scroll to position [435, 0]
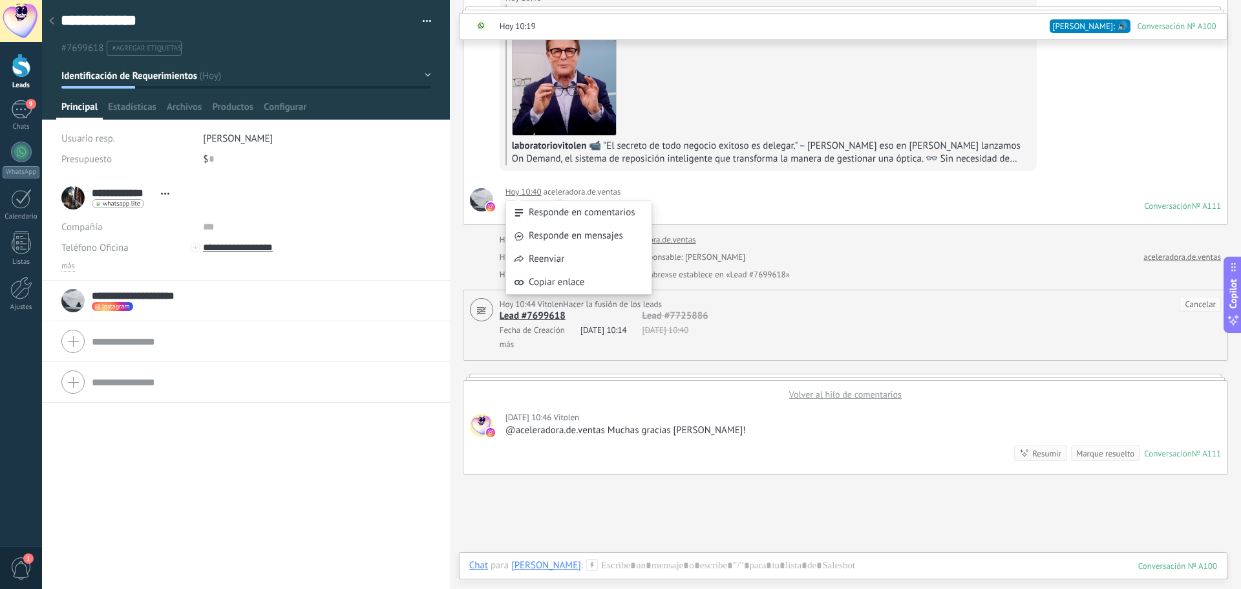
click at [531, 189] on div "Responde en comentarios Responde en mensajes Reenviar Copiar enlace" at bounding box center [579, 241] width 147 height 120
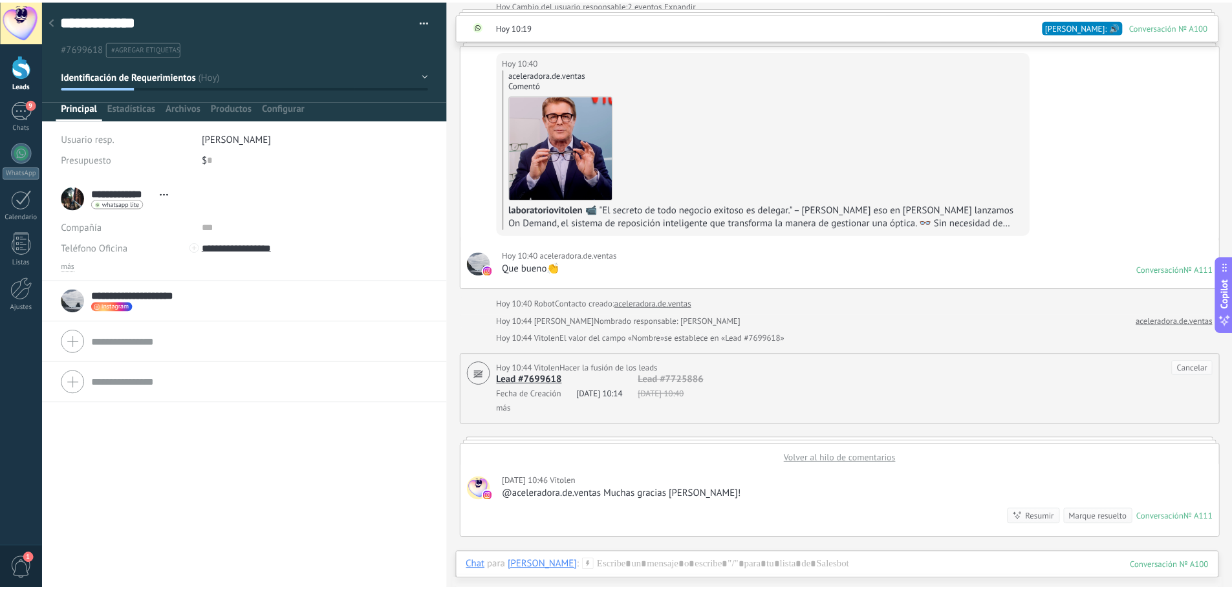
scroll to position [0, 0]
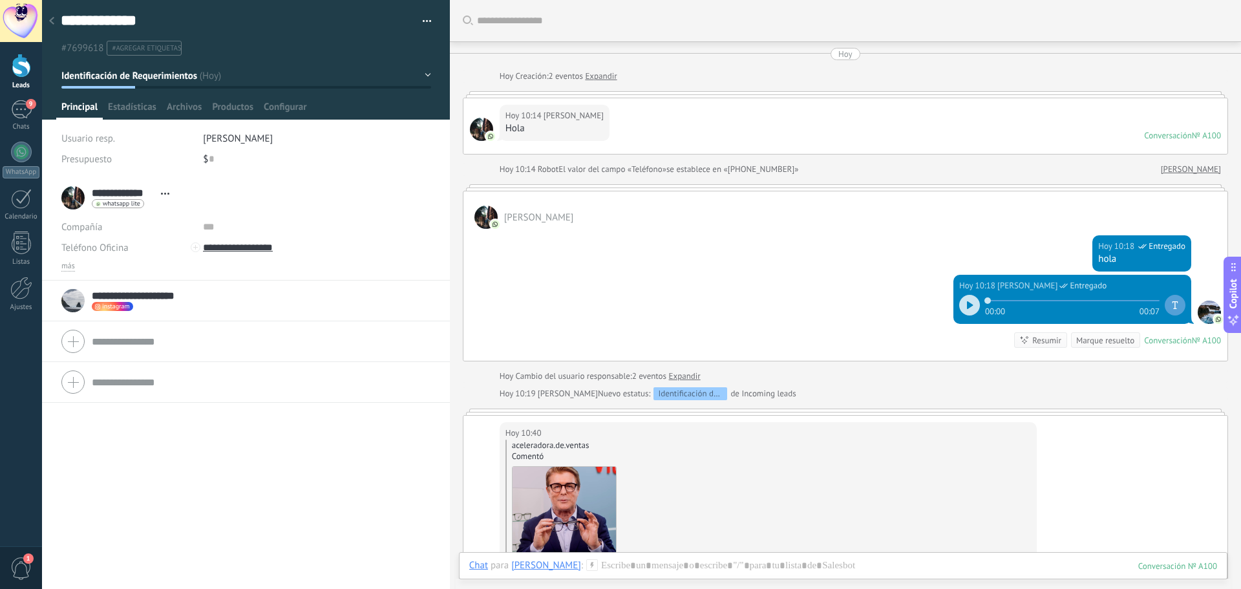
click at [27, 70] on div at bounding box center [21, 66] width 19 height 24
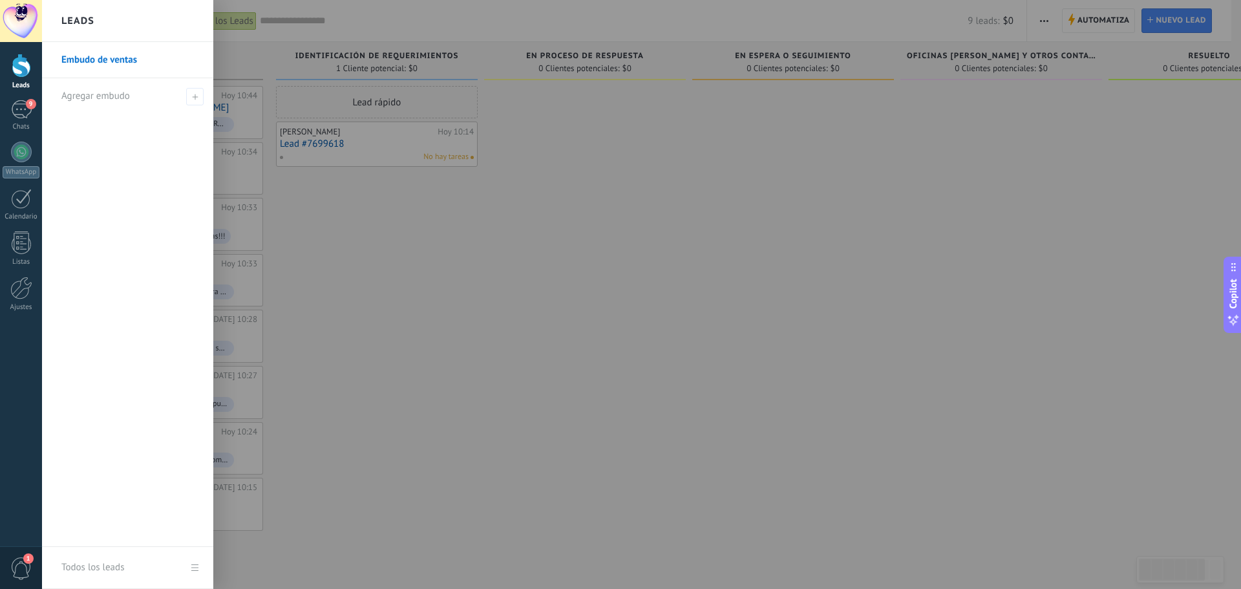
click at [641, 155] on div at bounding box center [662, 294] width 1241 height 589
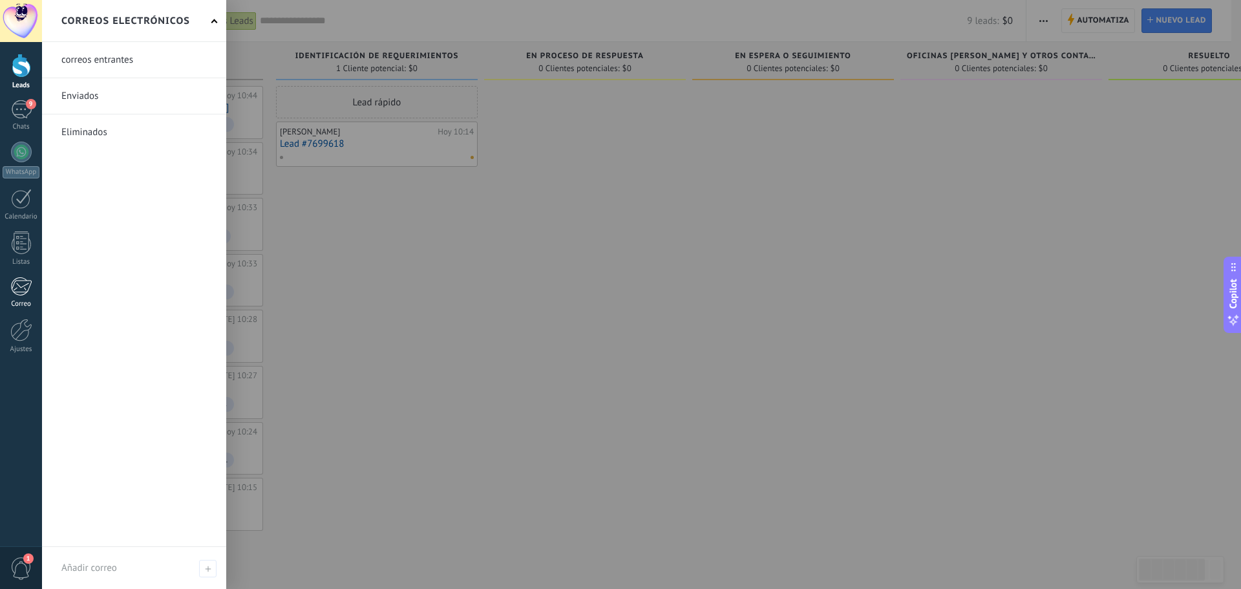
click at [17, 282] on div at bounding box center [20, 286] width 21 height 19
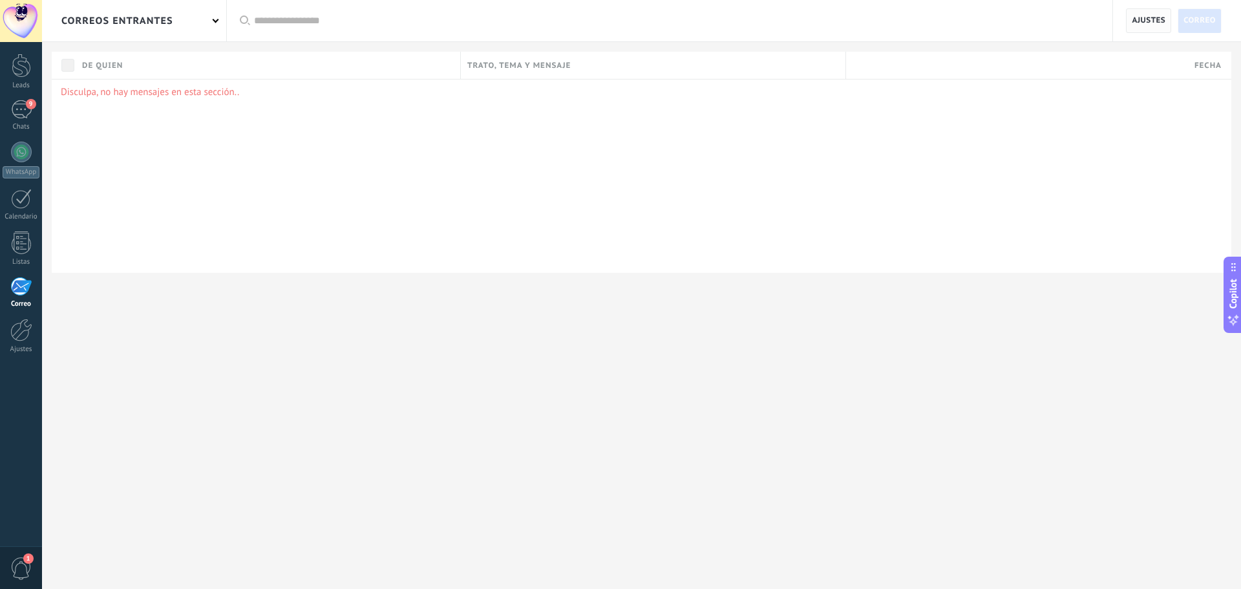
click at [1144, 23] on span "Ajustes" at bounding box center [1149, 20] width 34 height 23
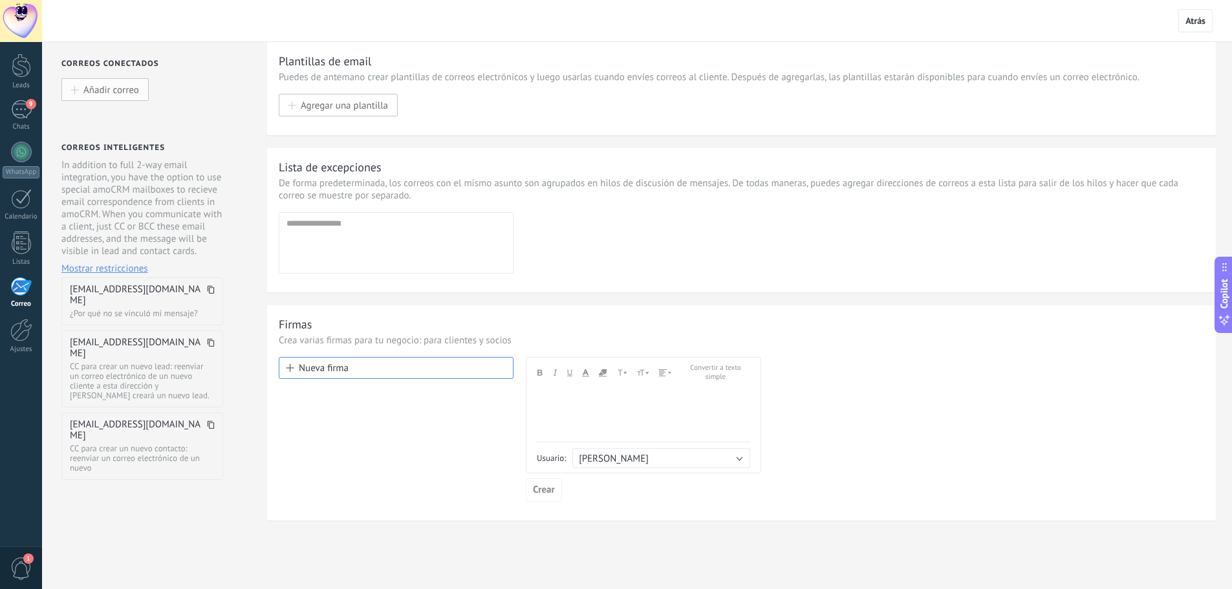
click at [140, 96] on button "Añadir correo" at bounding box center [104, 89] width 87 height 23
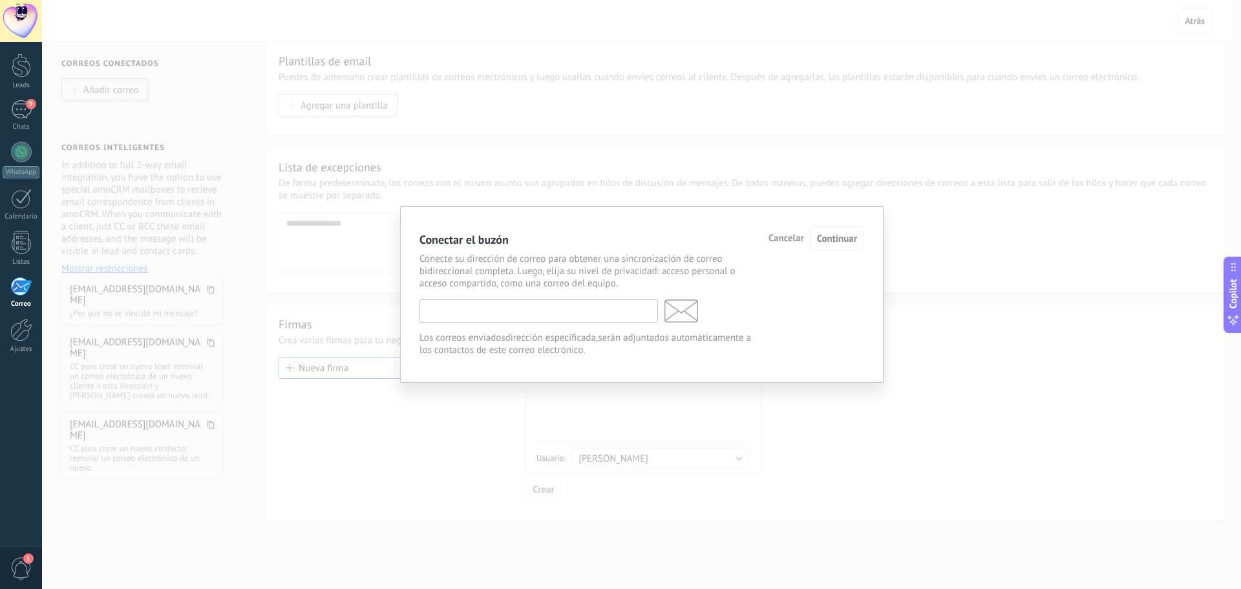
drag, startPoint x: 589, startPoint y: 310, endPoint x: 579, endPoint y: 288, distance: 24.3
click at [589, 311] on input "text" at bounding box center [539, 310] width 239 height 23
type input "**********"
click at [855, 236] on span "Continuar" at bounding box center [837, 239] width 40 height 12
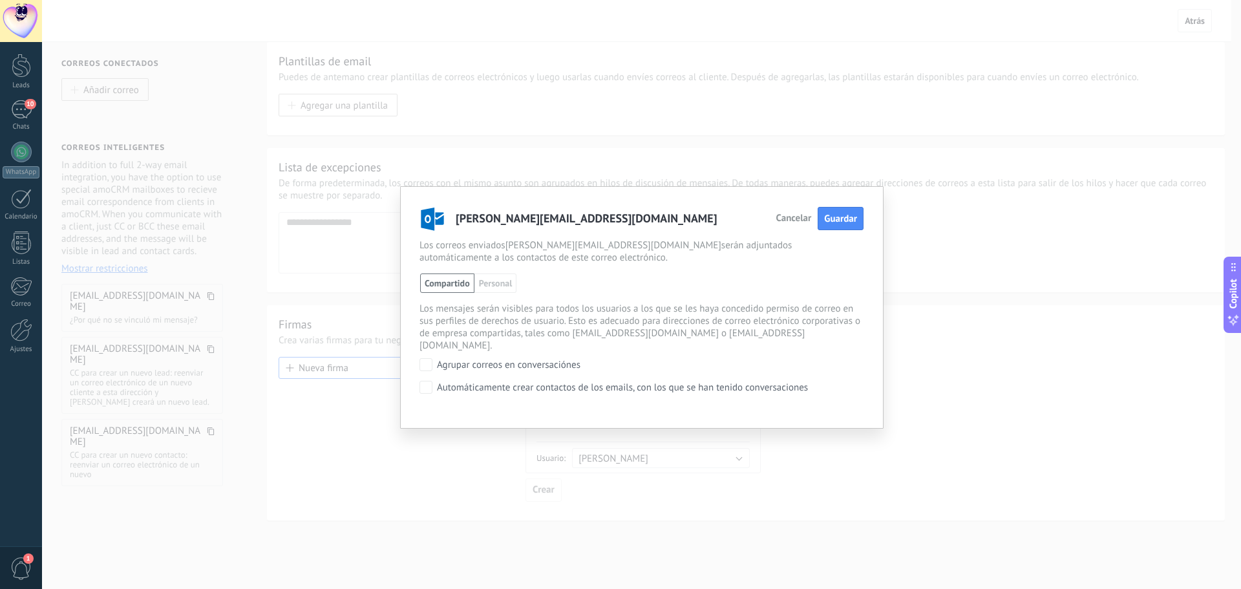
click at [793, 217] on span "Cancelar" at bounding box center [794, 218] width 36 height 9
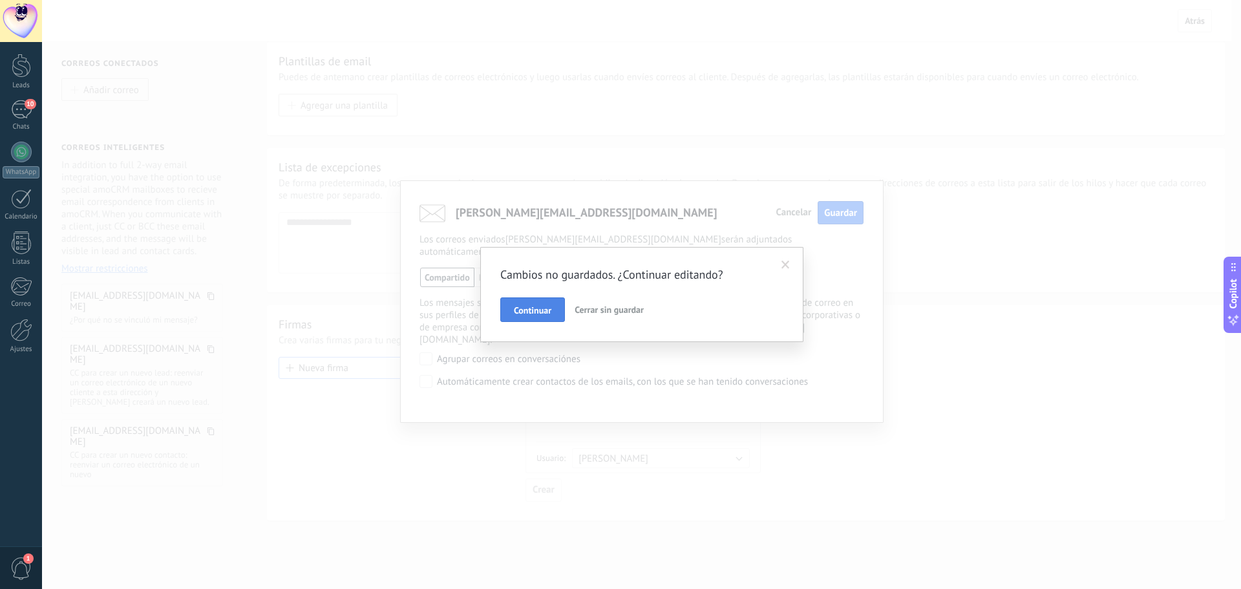
click at [542, 308] on span "Continuar" at bounding box center [532, 310] width 37 height 9
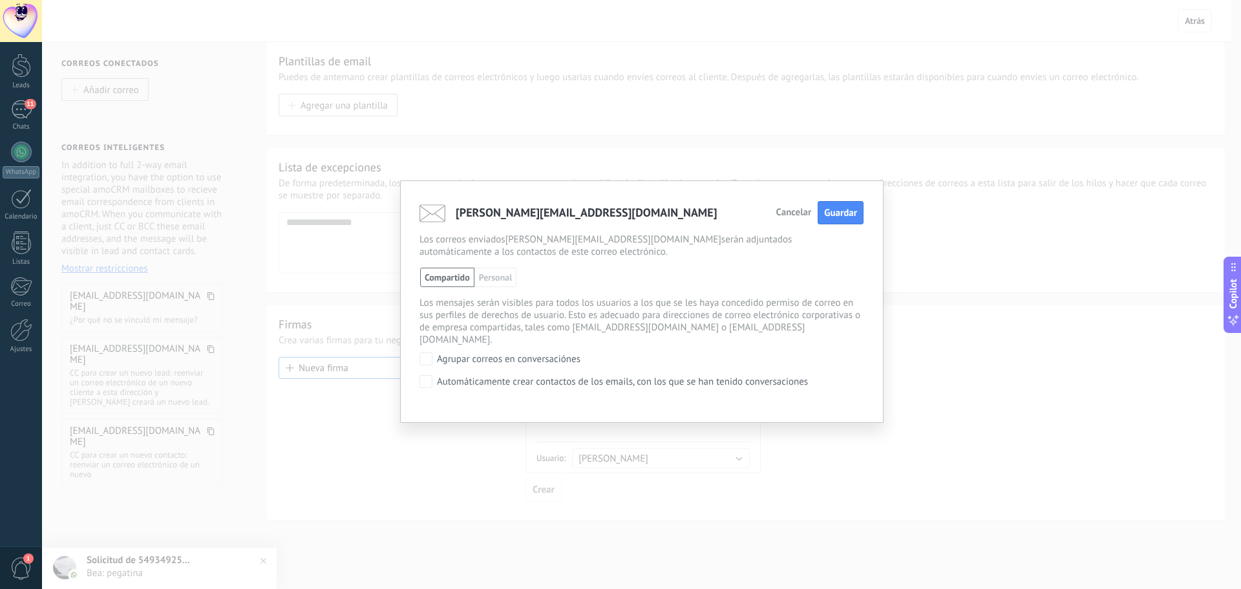
click at [787, 216] on span "Cancelar" at bounding box center [794, 212] width 36 height 9
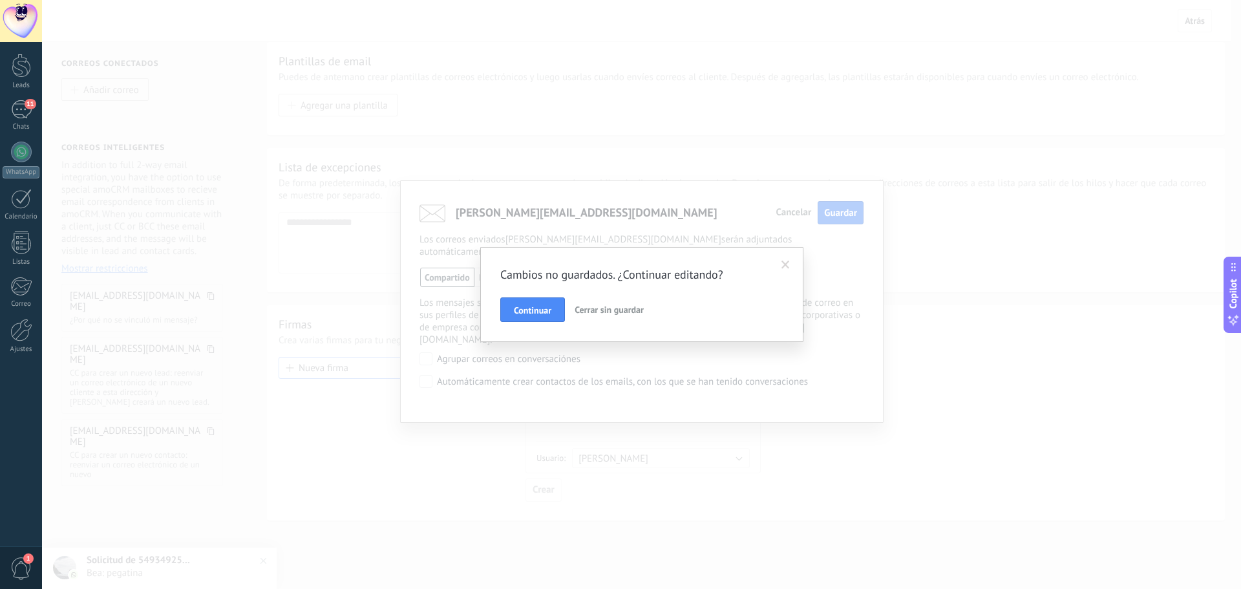
click at [621, 308] on span "Cerrar sin guardar" at bounding box center [609, 310] width 69 height 12
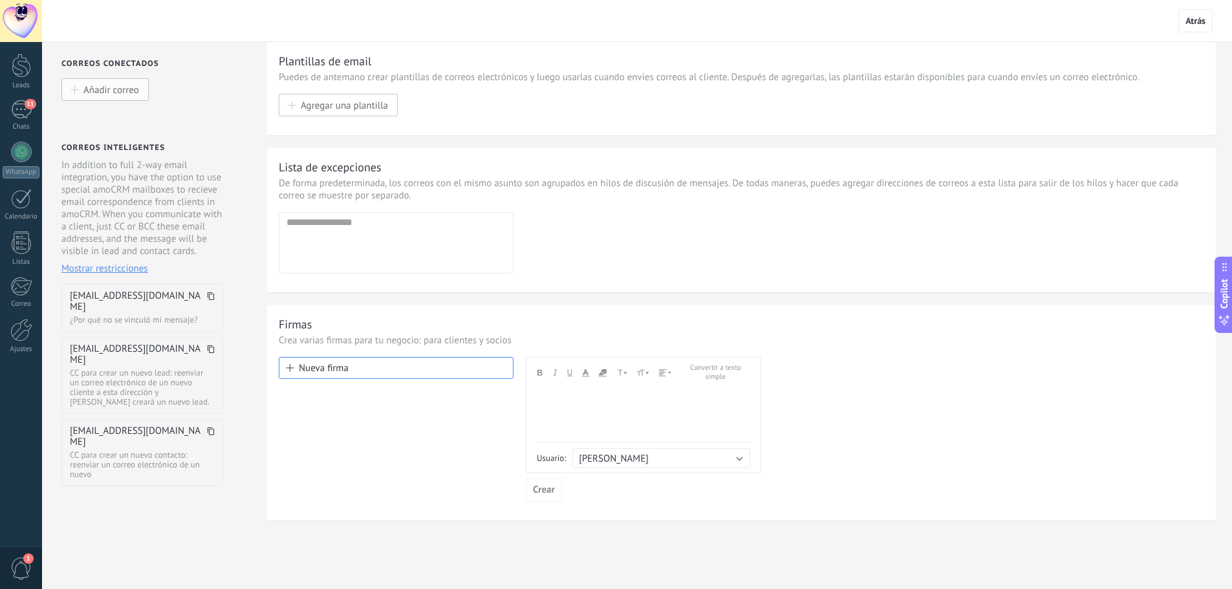
click at [87, 92] on span "Añadir correo" at bounding box center [111, 89] width 56 height 11
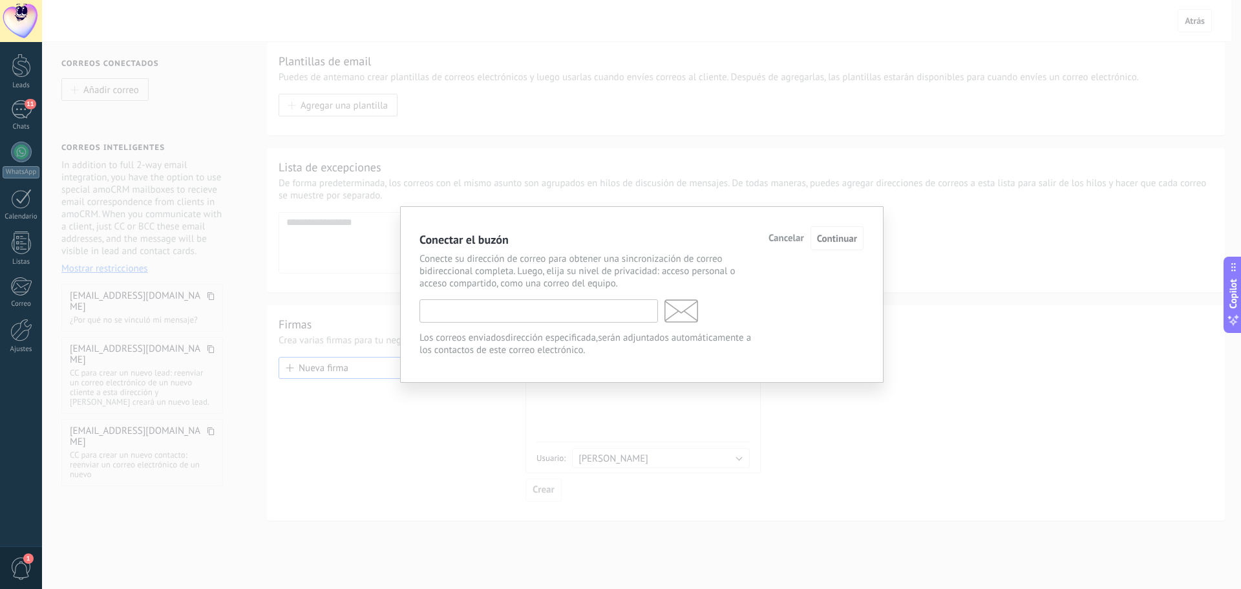
click at [510, 314] on input "text" at bounding box center [539, 310] width 239 height 23
type input "**********"
click at [833, 238] on span "Continuar" at bounding box center [837, 239] width 40 height 12
